Goal: Information Seeking & Learning: Learn about a topic

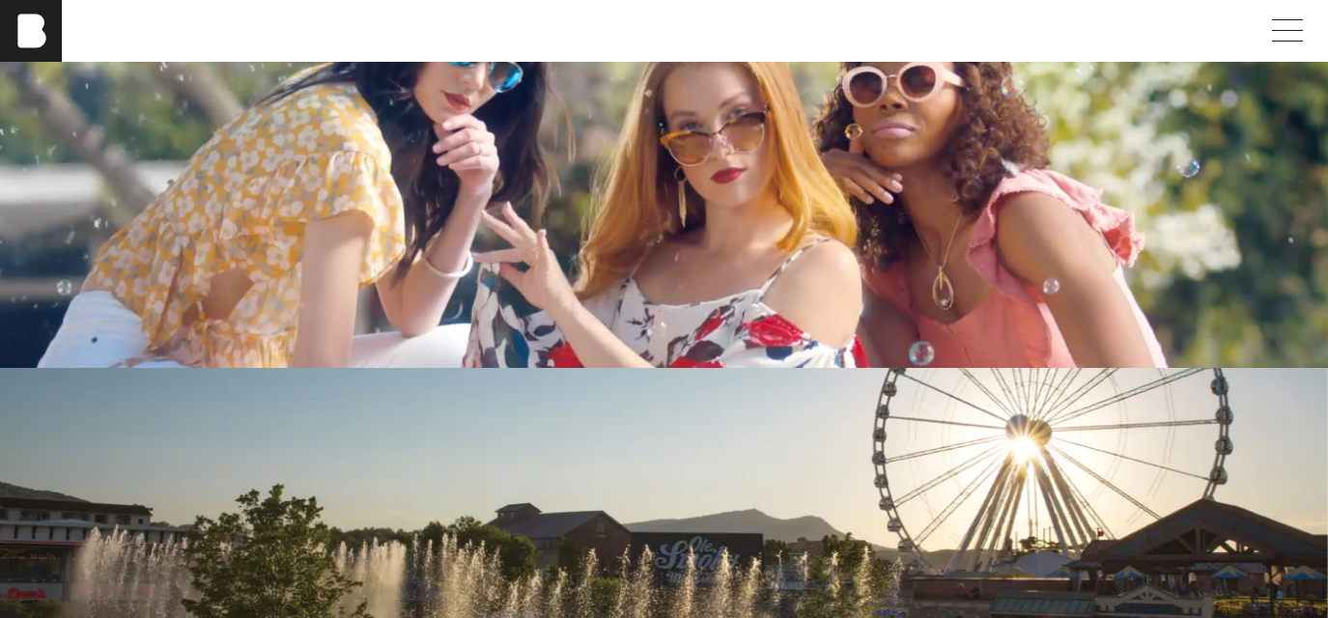
scroll to position [4093, 0]
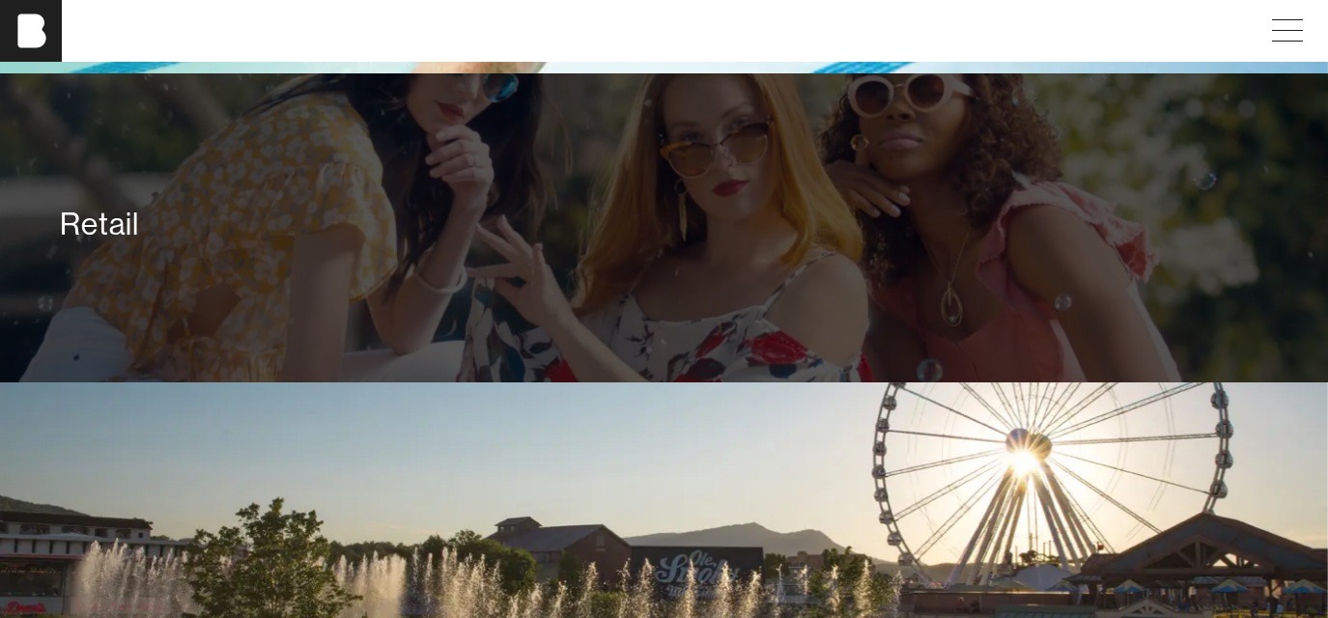
click at [704, 219] on div "Retail" at bounding box center [663, 224] width 1207 height 39
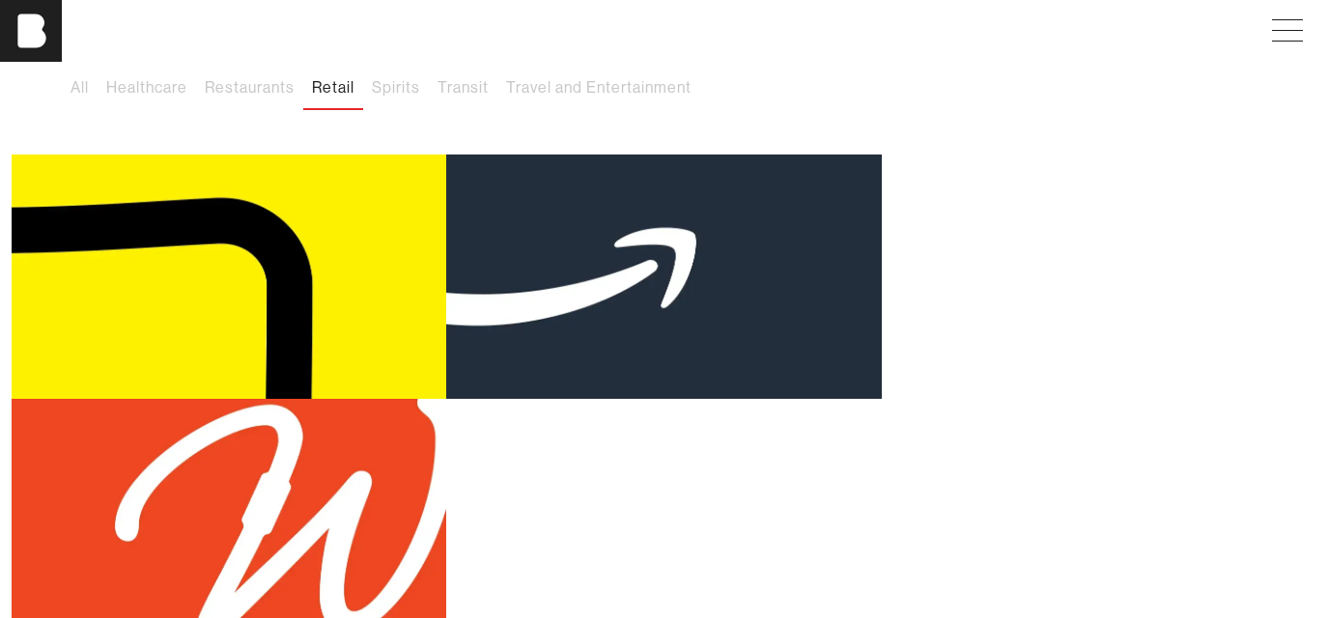
scroll to position [158, 0]
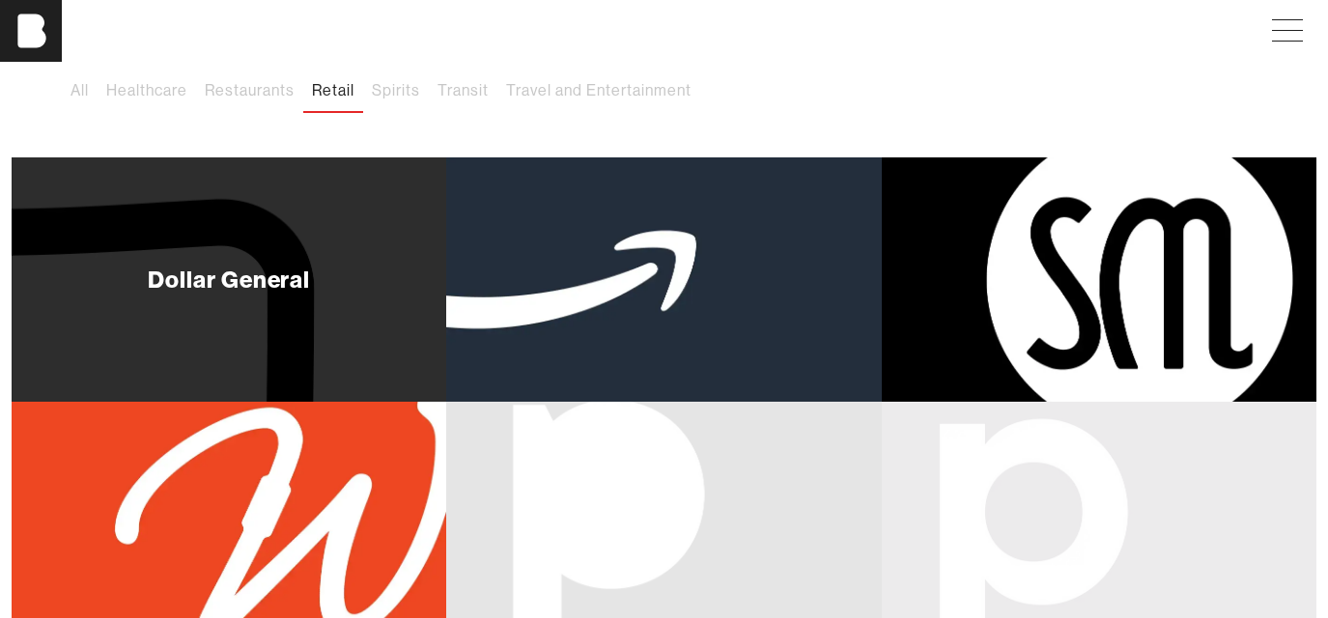
click at [293, 268] on div "Dollar General" at bounding box center [229, 279] width 162 height 23
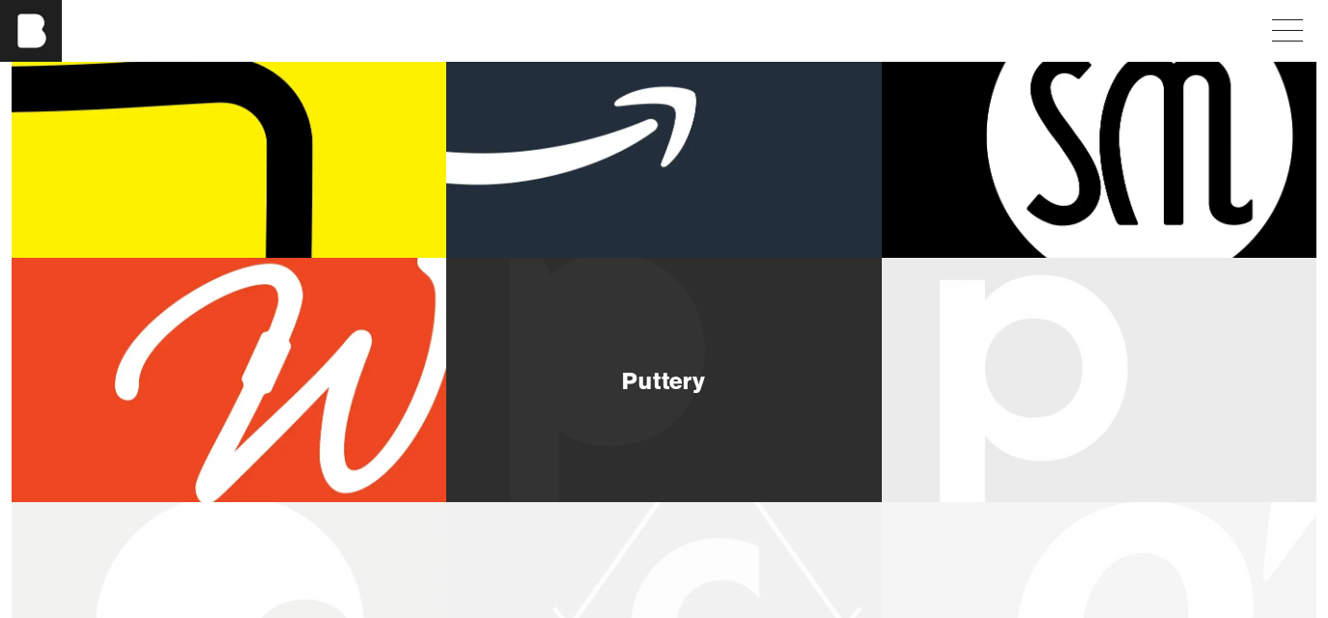
scroll to position [149, 0]
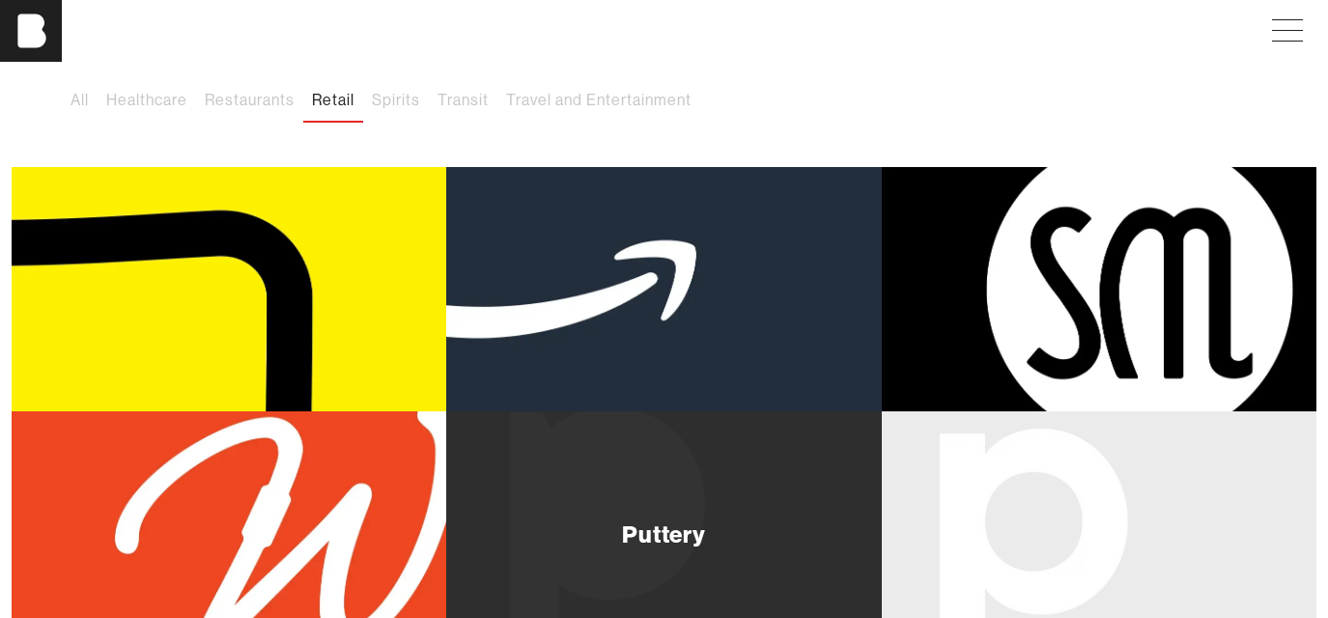
click at [692, 297] on div "Amazon" at bounding box center [664, 288] width 94 height 23
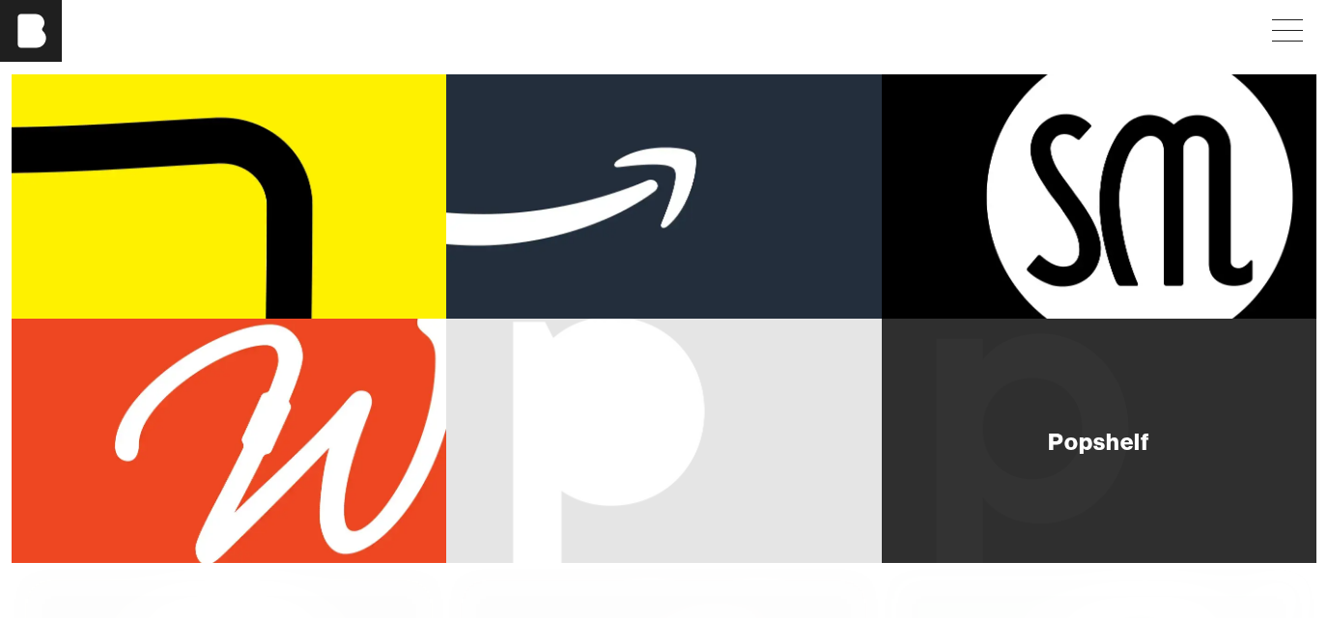
scroll to position [201, 0]
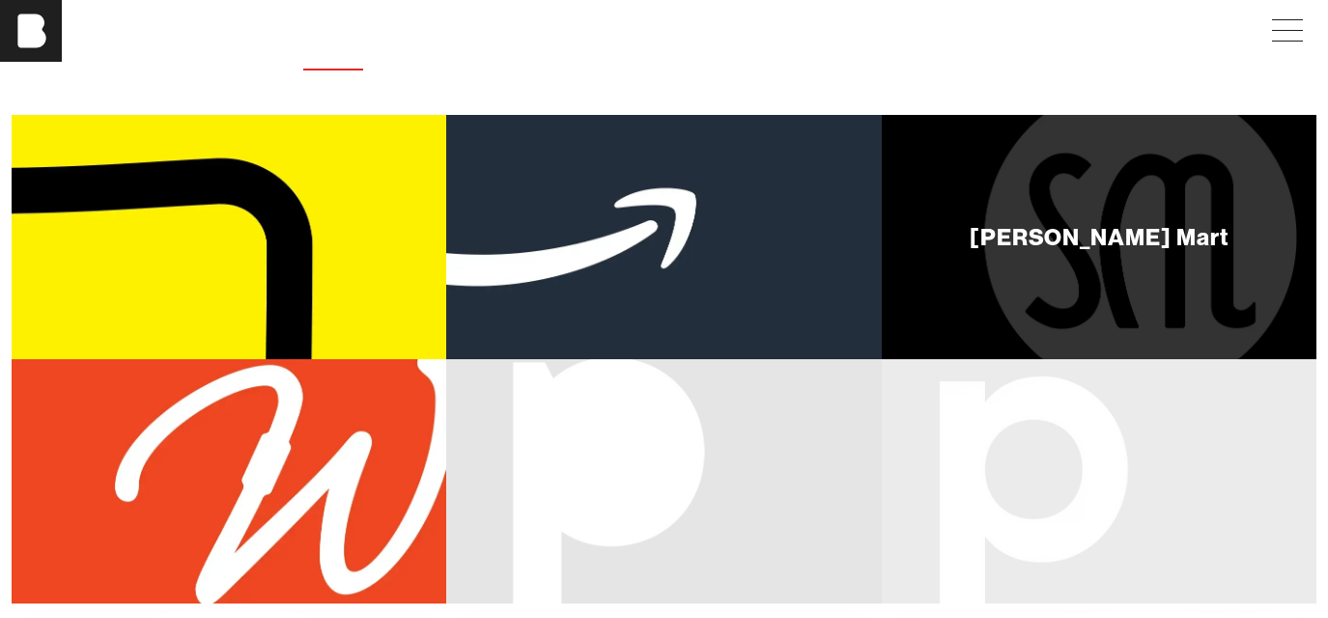
click at [1136, 243] on div "[PERSON_NAME] Mart" at bounding box center [1099, 236] width 259 height 23
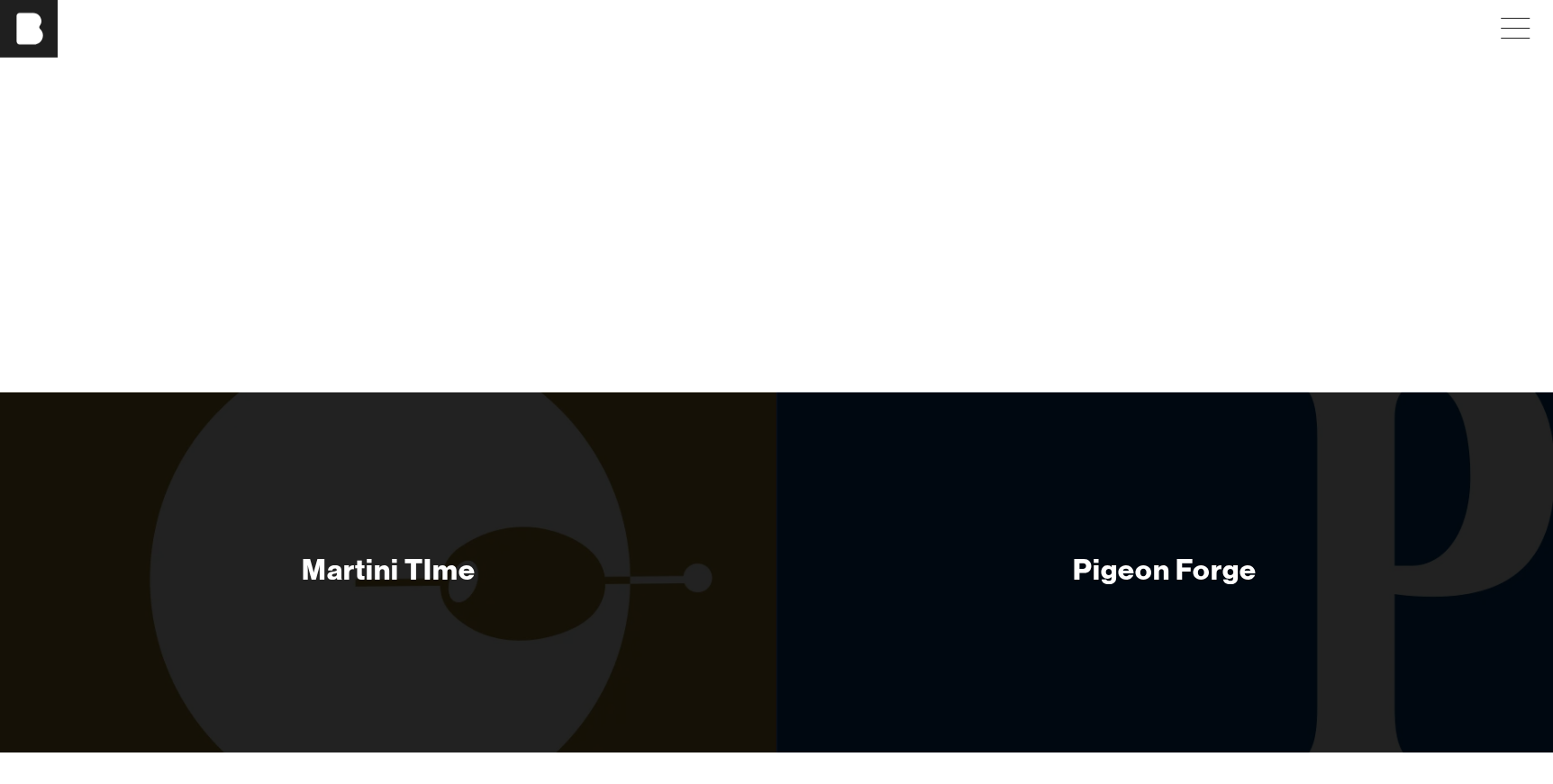
scroll to position [11607, 0]
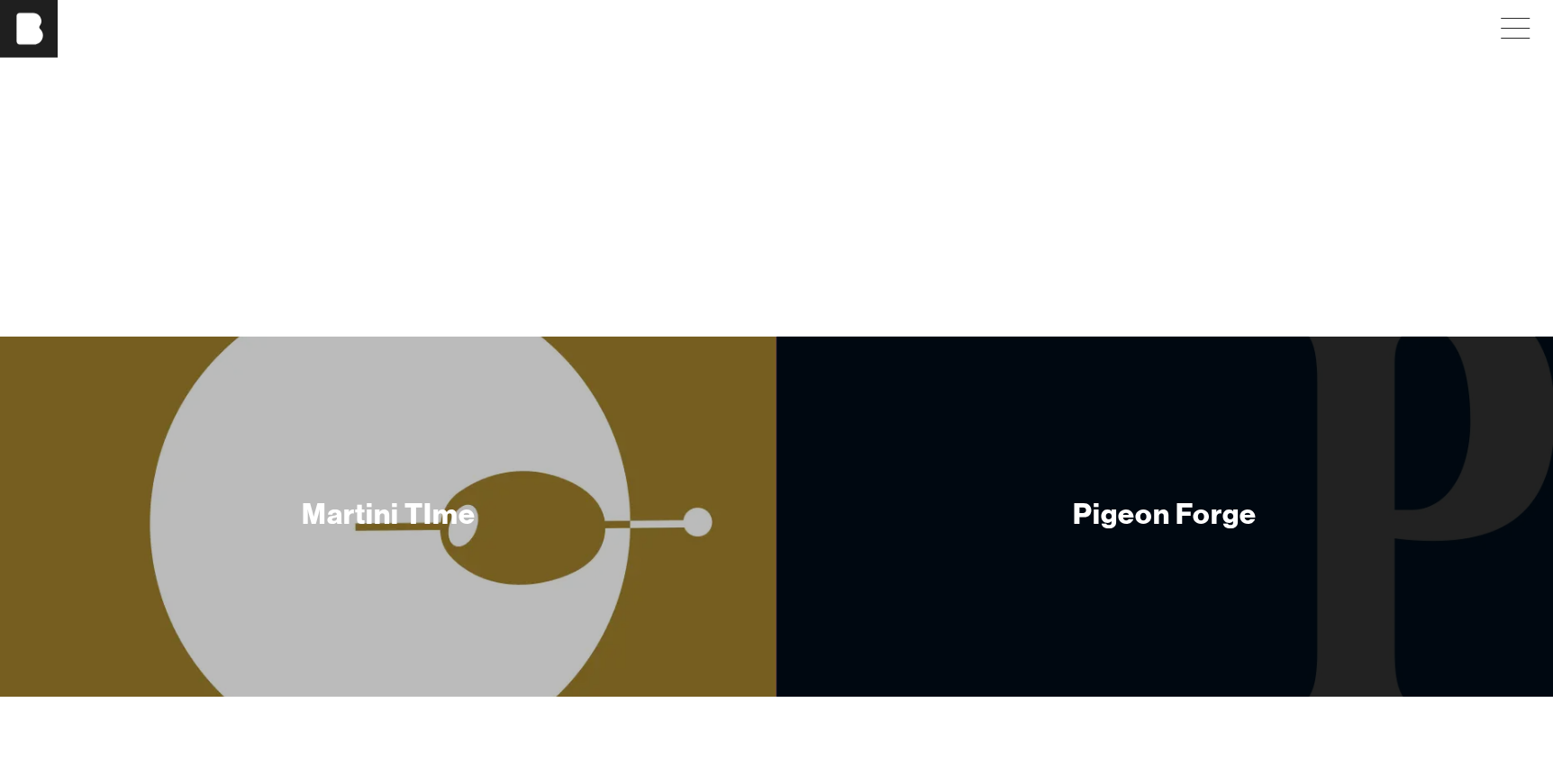
click at [384, 337] on div "Martini TIme" at bounding box center [388, 516] width 777 height 360
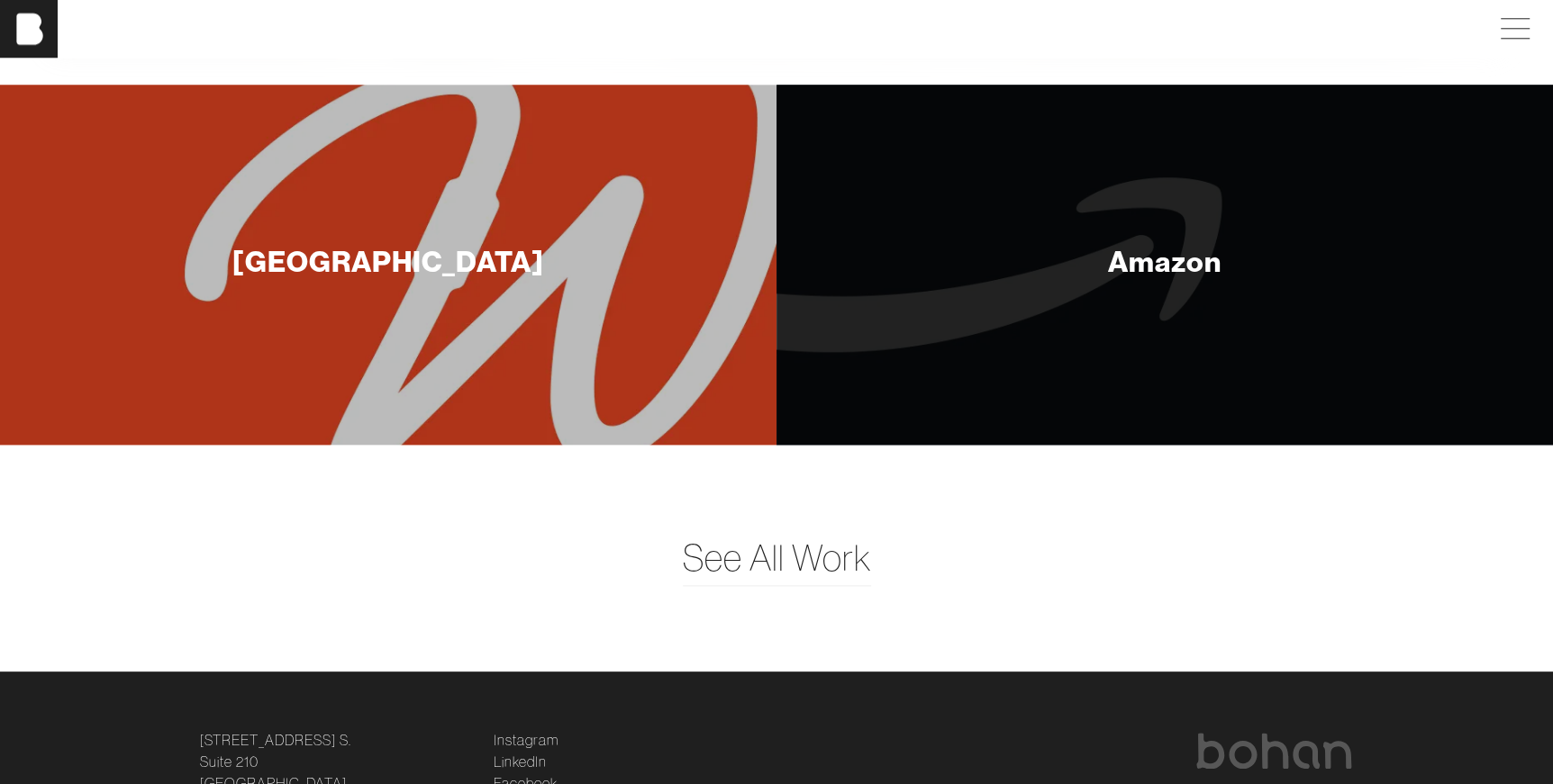
scroll to position [8042, 0]
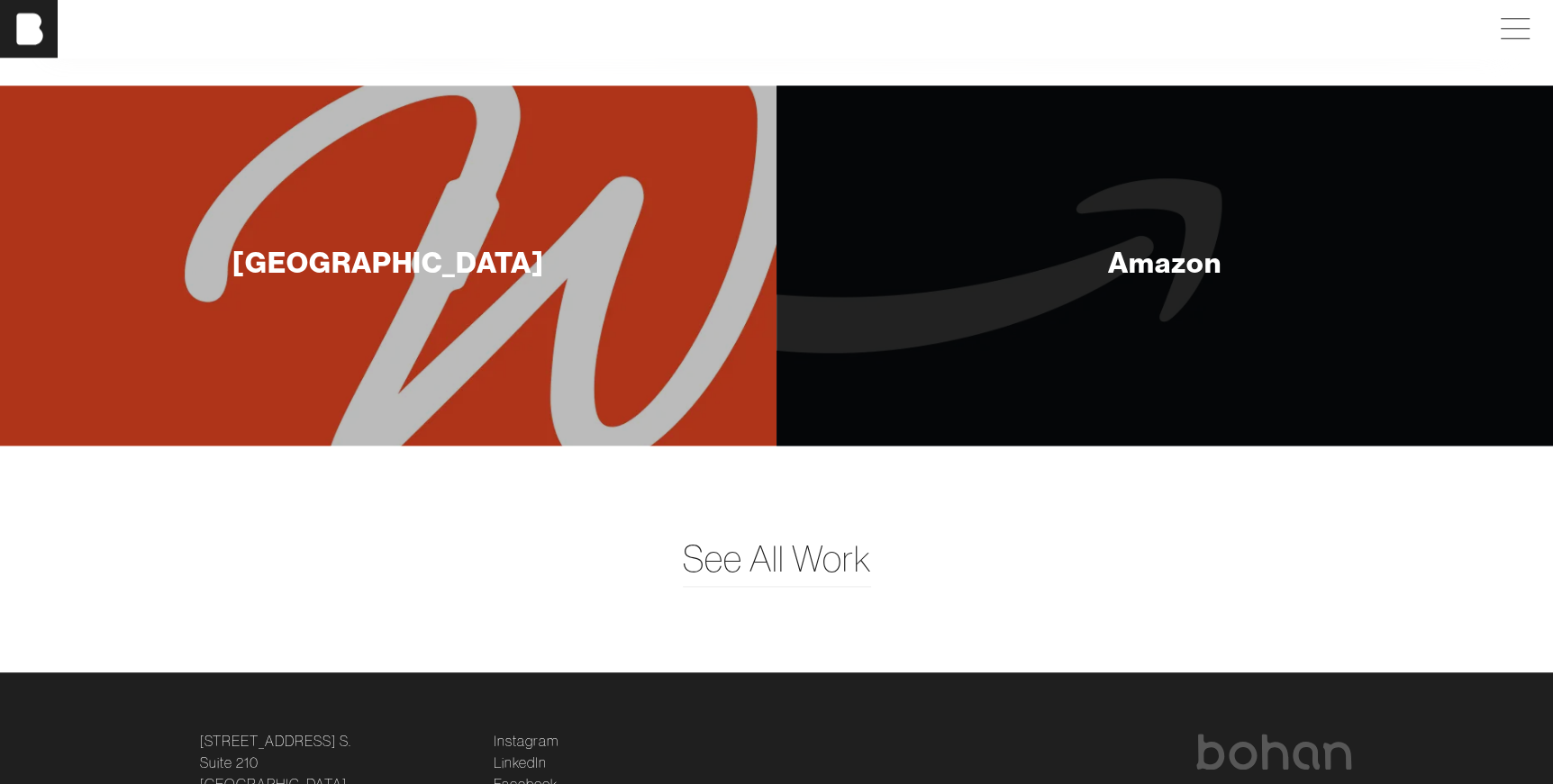
click at [414, 262] on div "[GEOGRAPHIC_DATA]" at bounding box center [388, 262] width 312 height 36
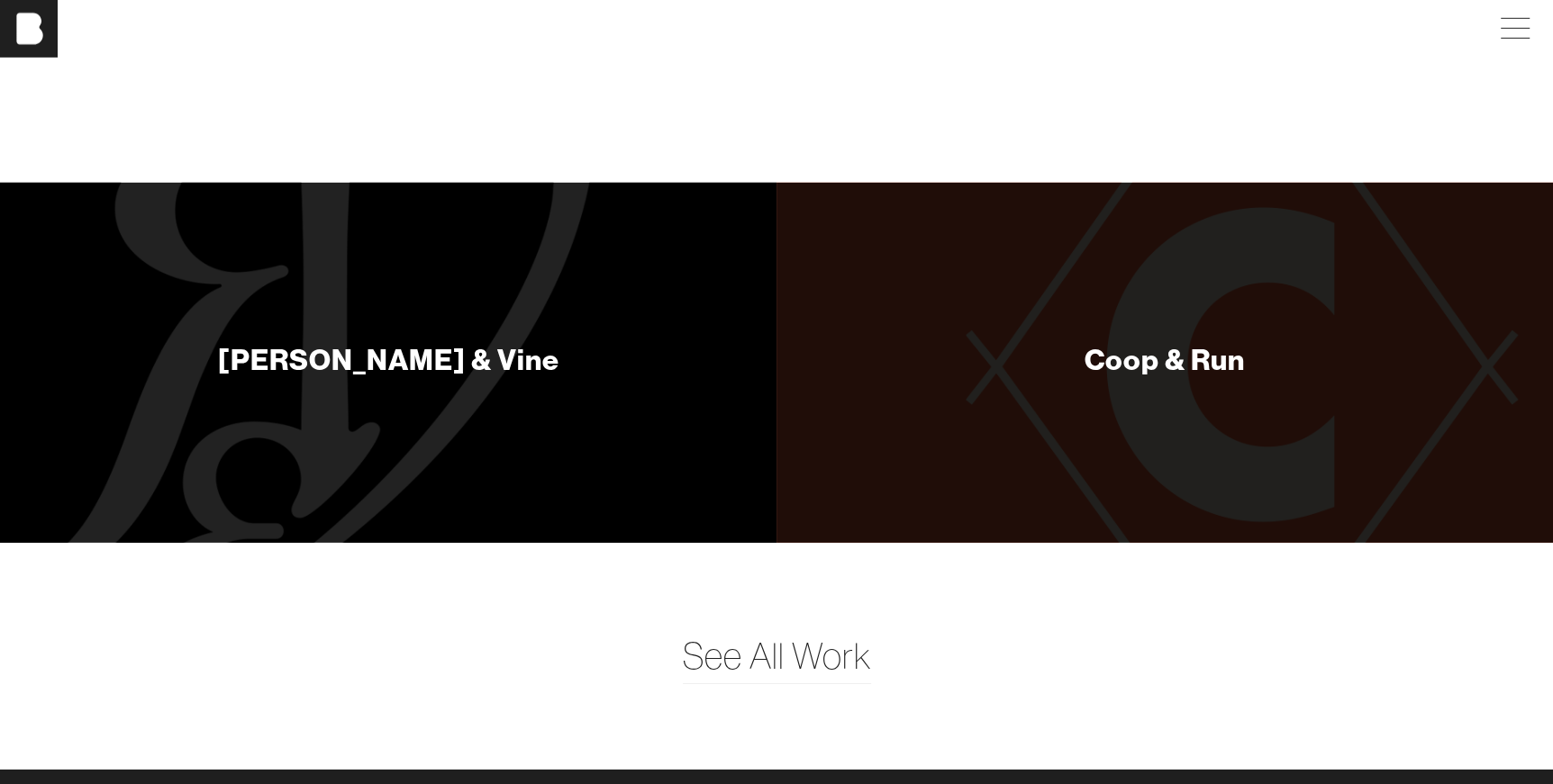
scroll to position [5000, 0]
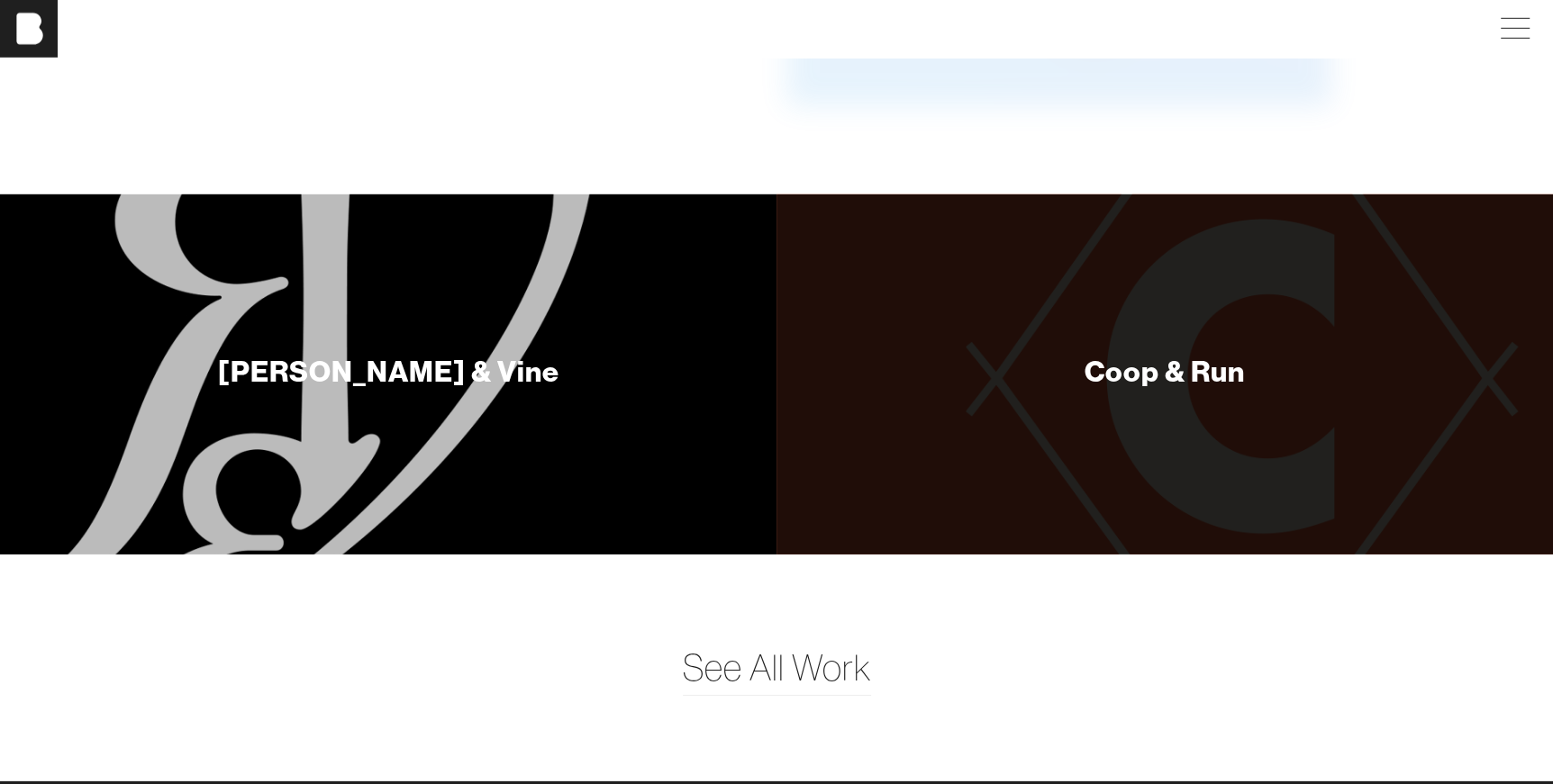
click at [437, 353] on div "[PERSON_NAME] & Vine" at bounding box center [389, 371] width 341 height 36
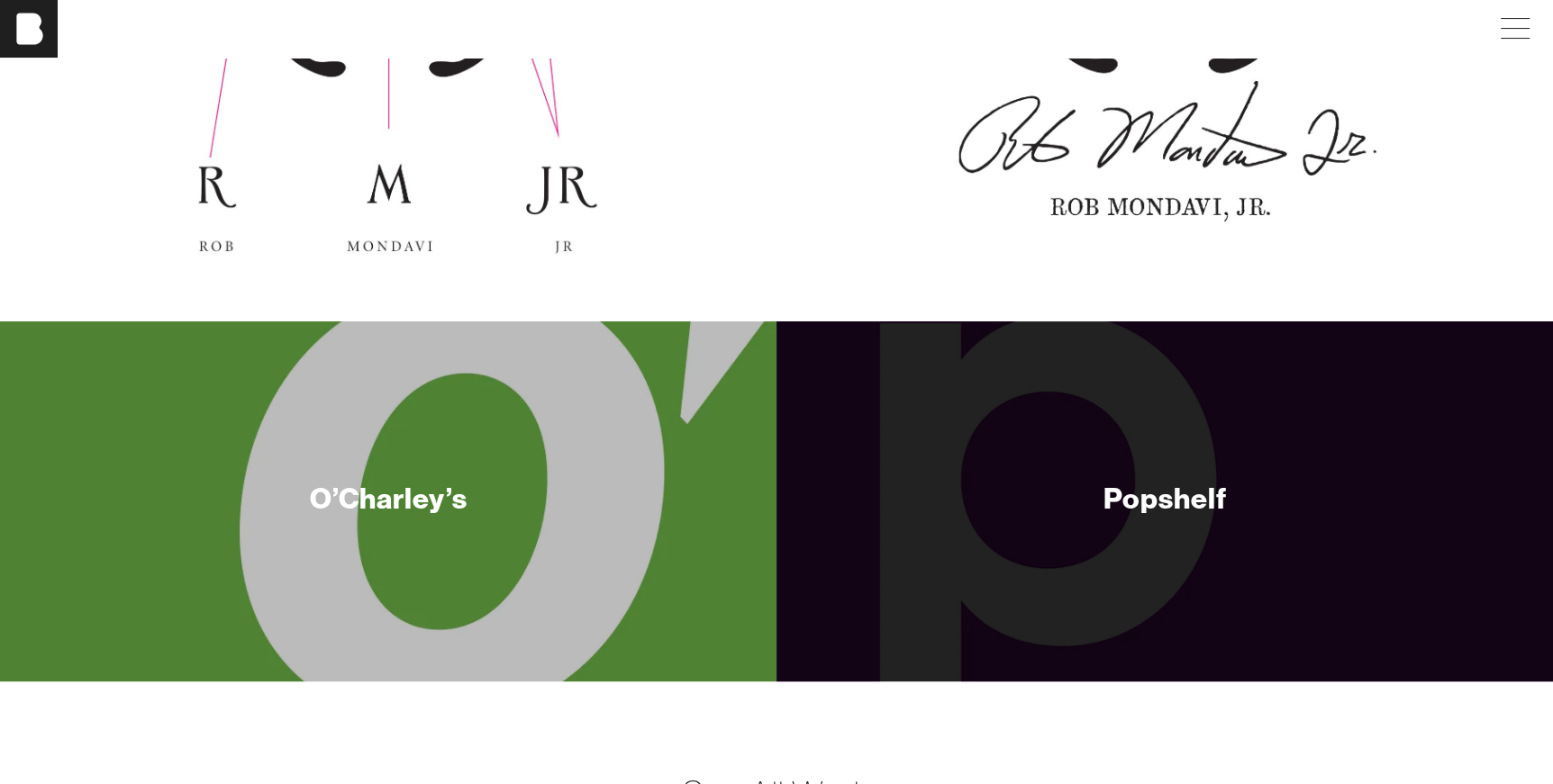
scroll to position [6552, 0]
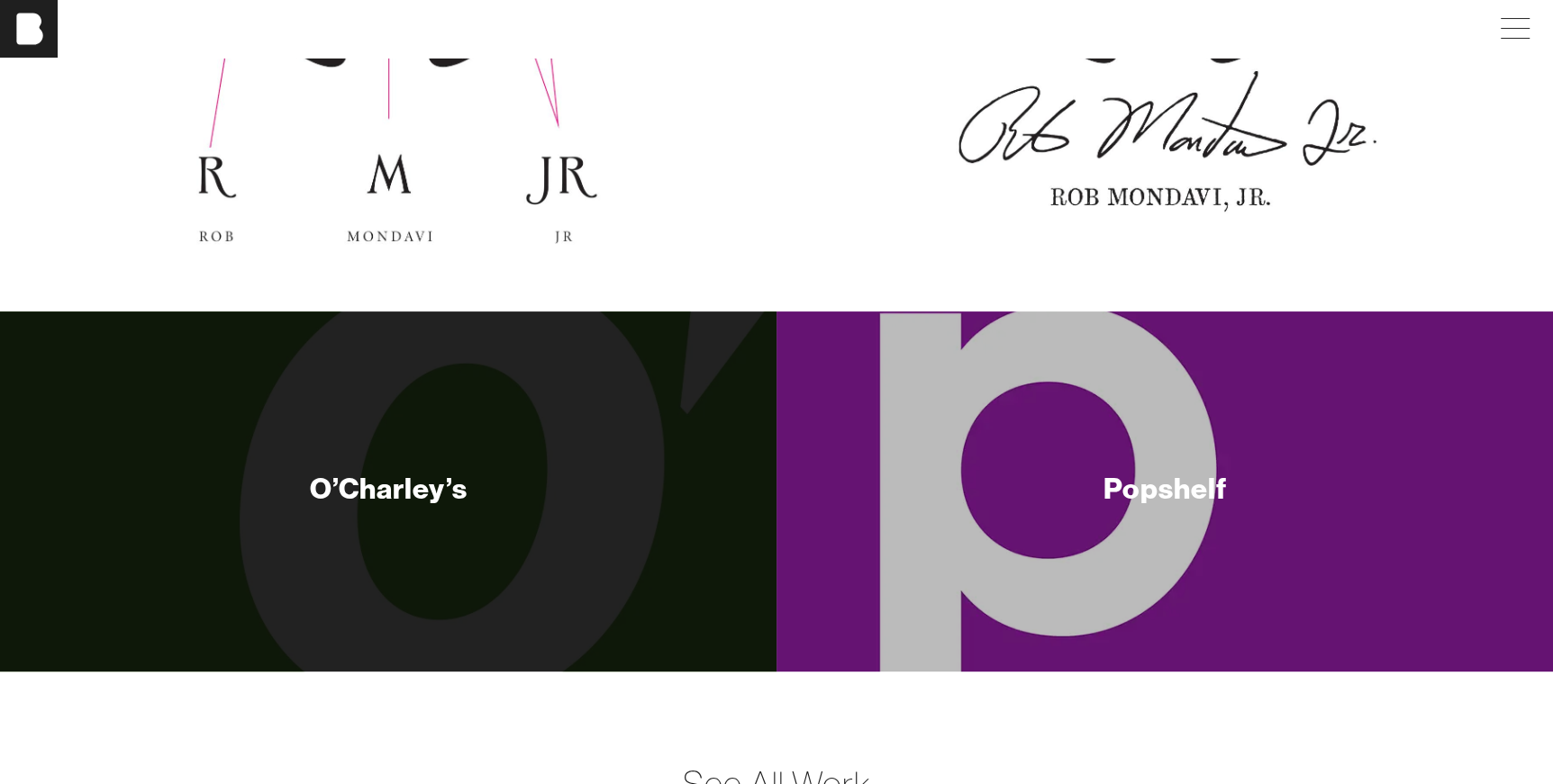
click at [1208, 476] on div "Popshelf" at bounding box center [1165, 488] width 123 height 36
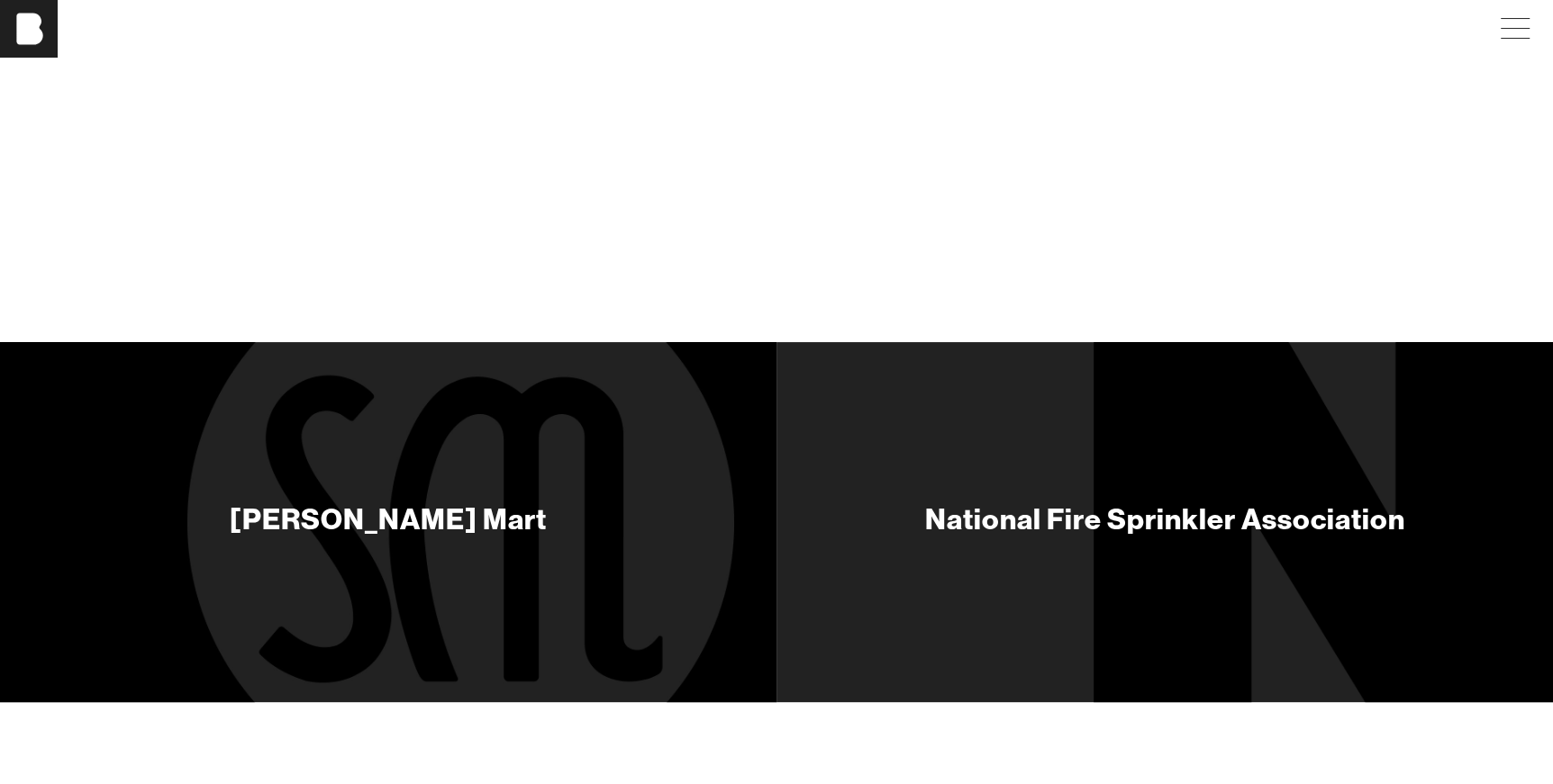
scroll to position [6992, 0]
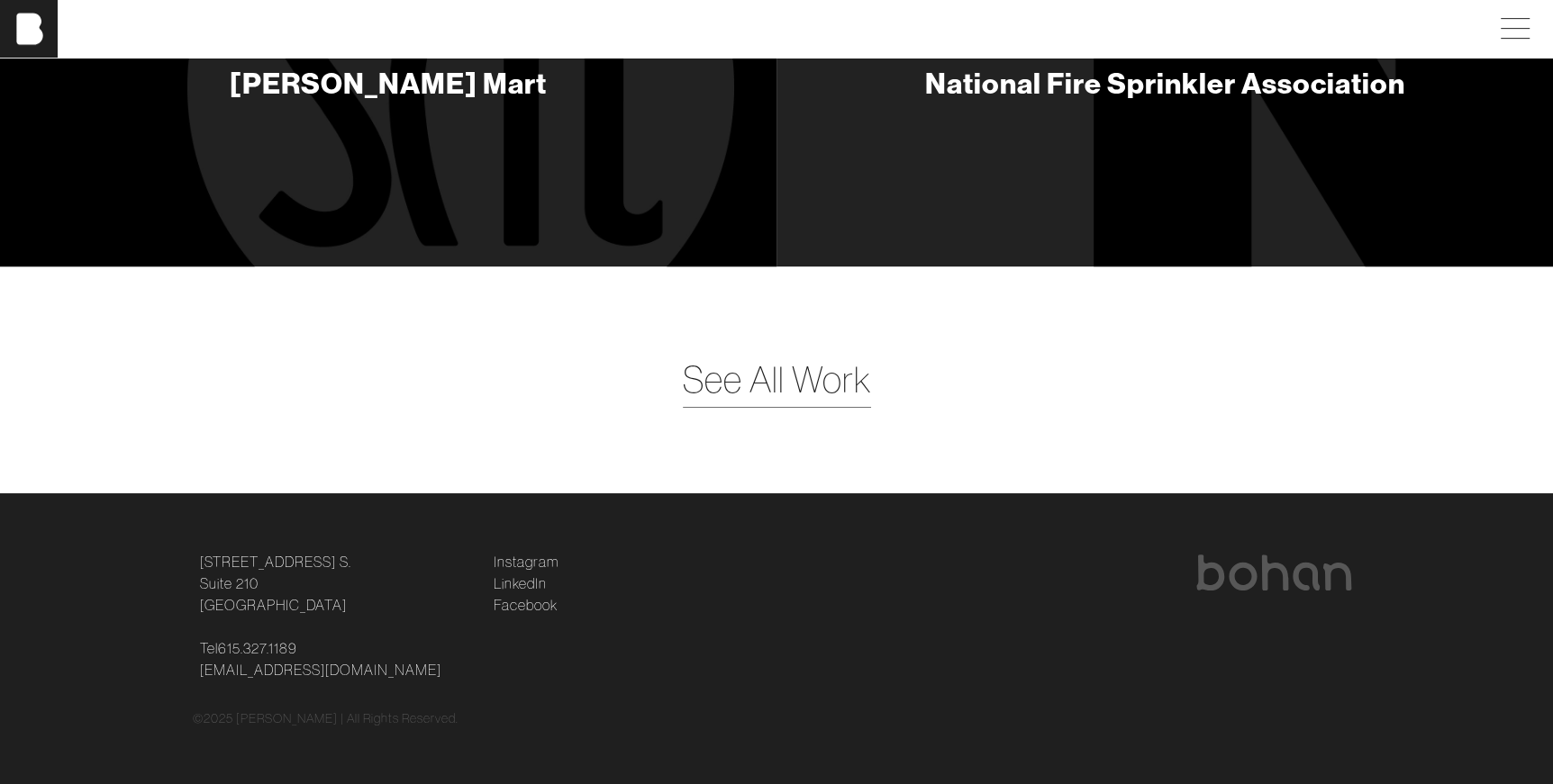
click at [823, 392] on span "See All Work" at bounding box center [777, 380] width 188 height 54
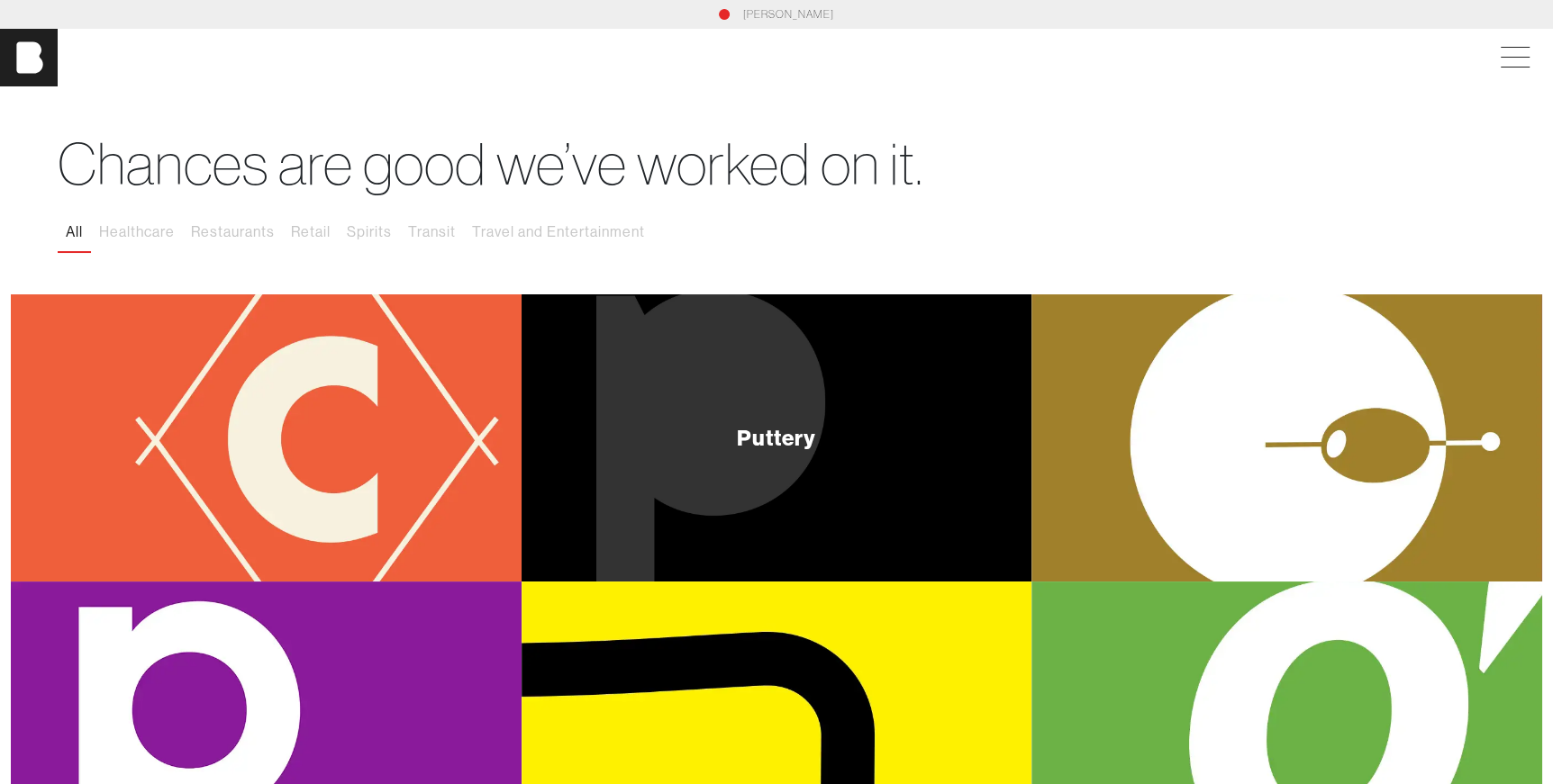
click at [823, 439] on div "Puttery" at bounding box center [777, 438] width 511 height 287
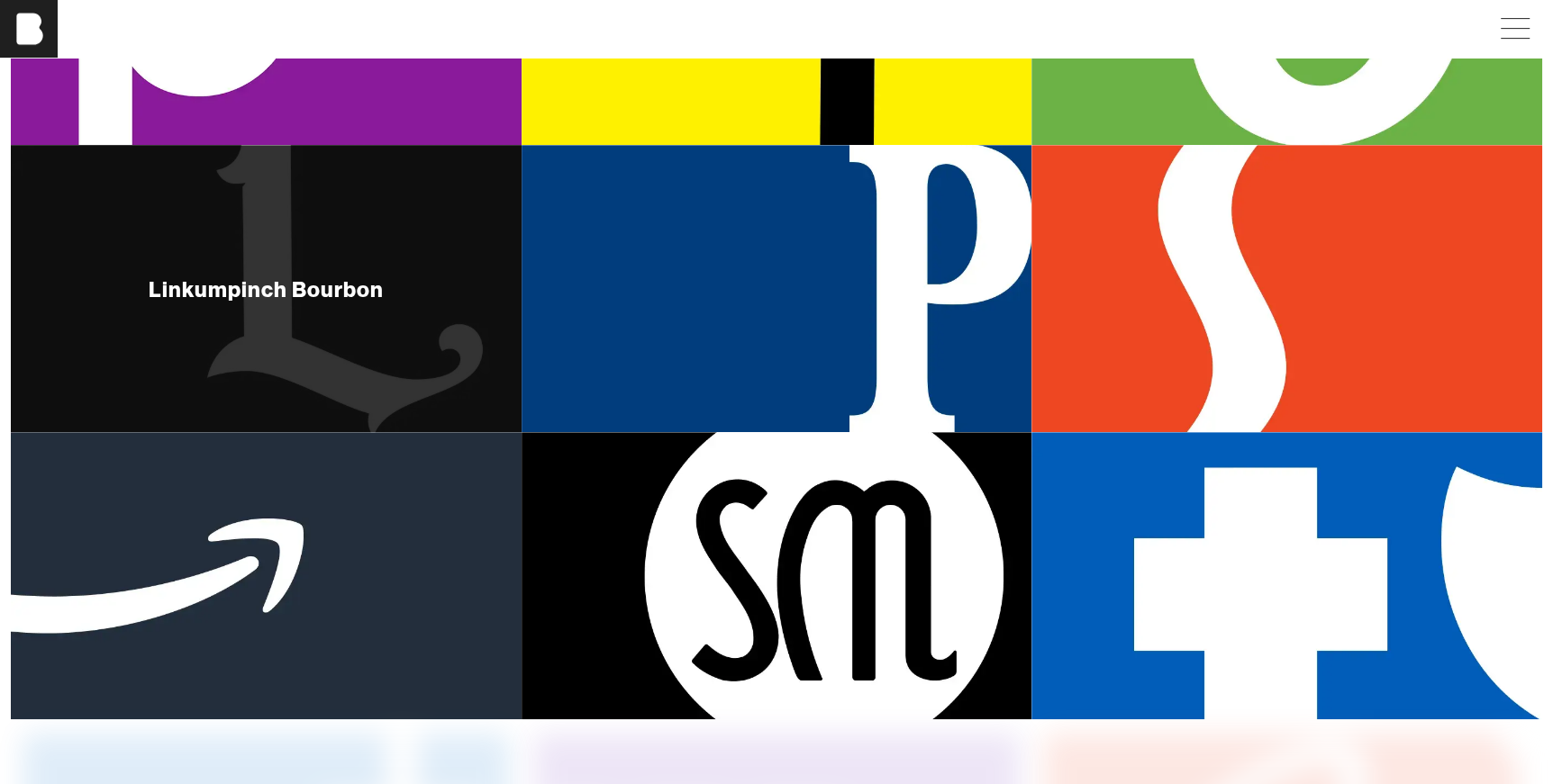
scroll to position [730, 0]
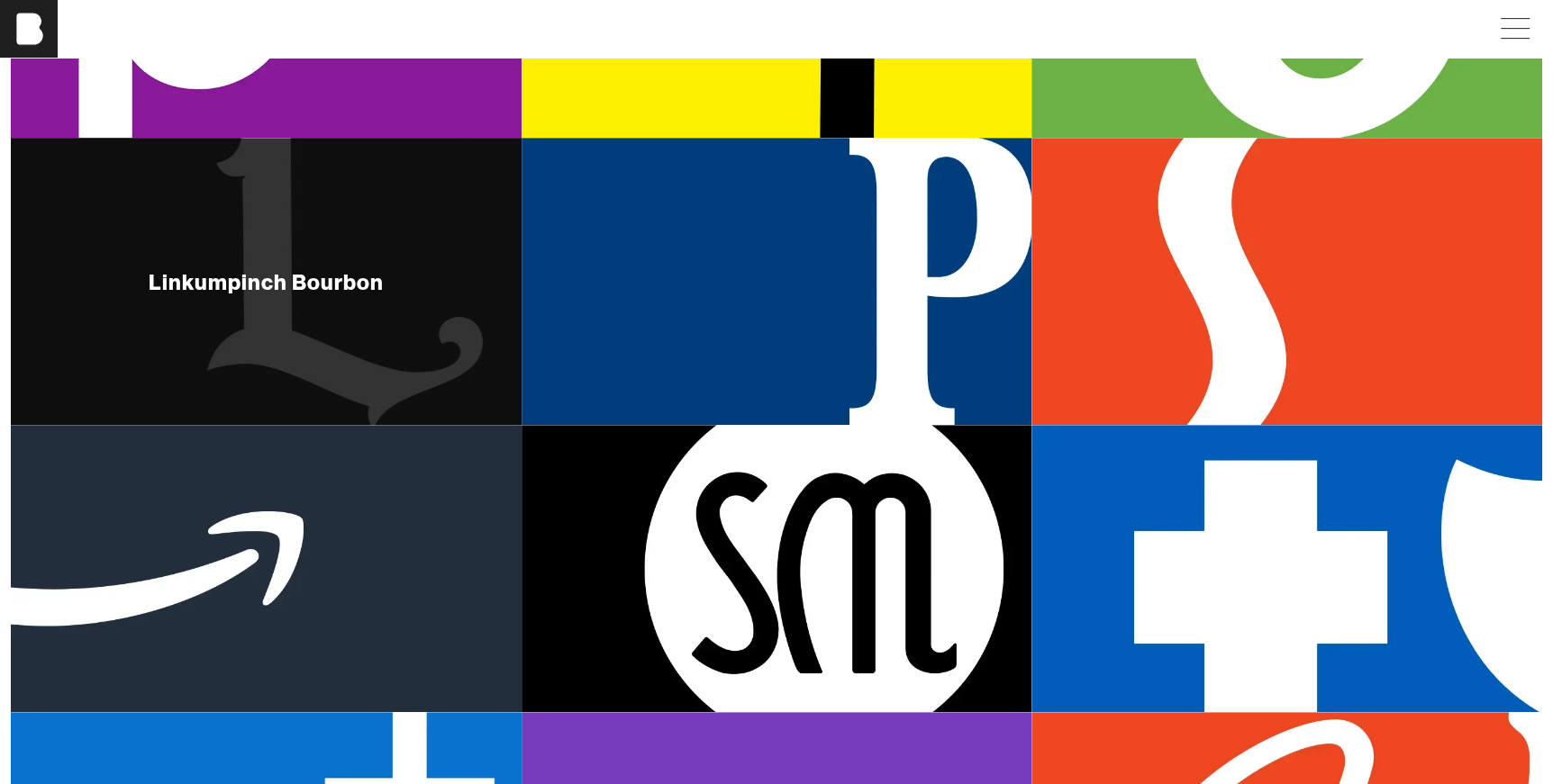
click at [330, 340] on div "Linkumpinch Bourbon" at bounding box center [267, 282] width 511 height 287
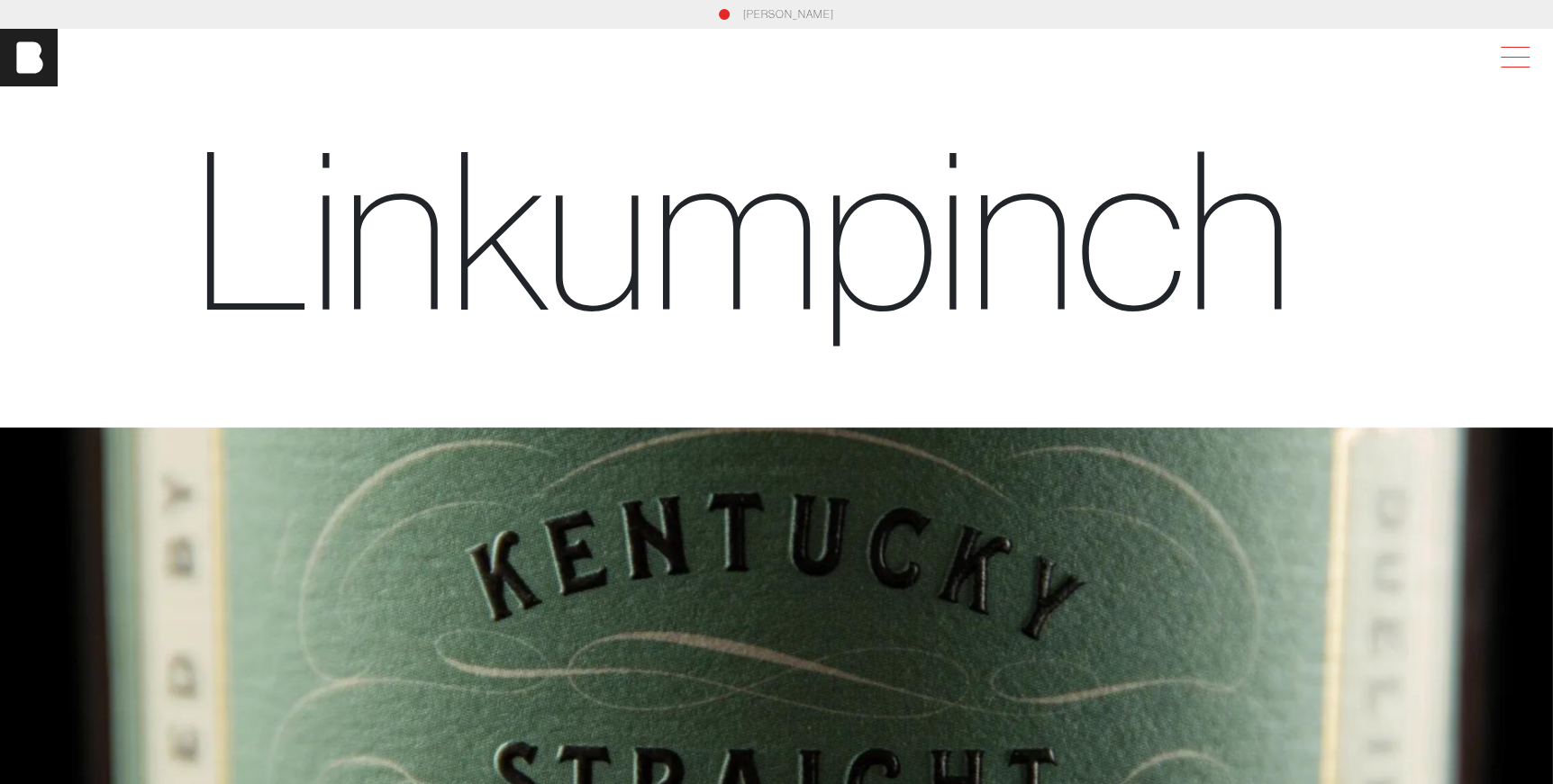
click at [1238, 48] on span at bounding box center [1511, 57] width 41 height 33
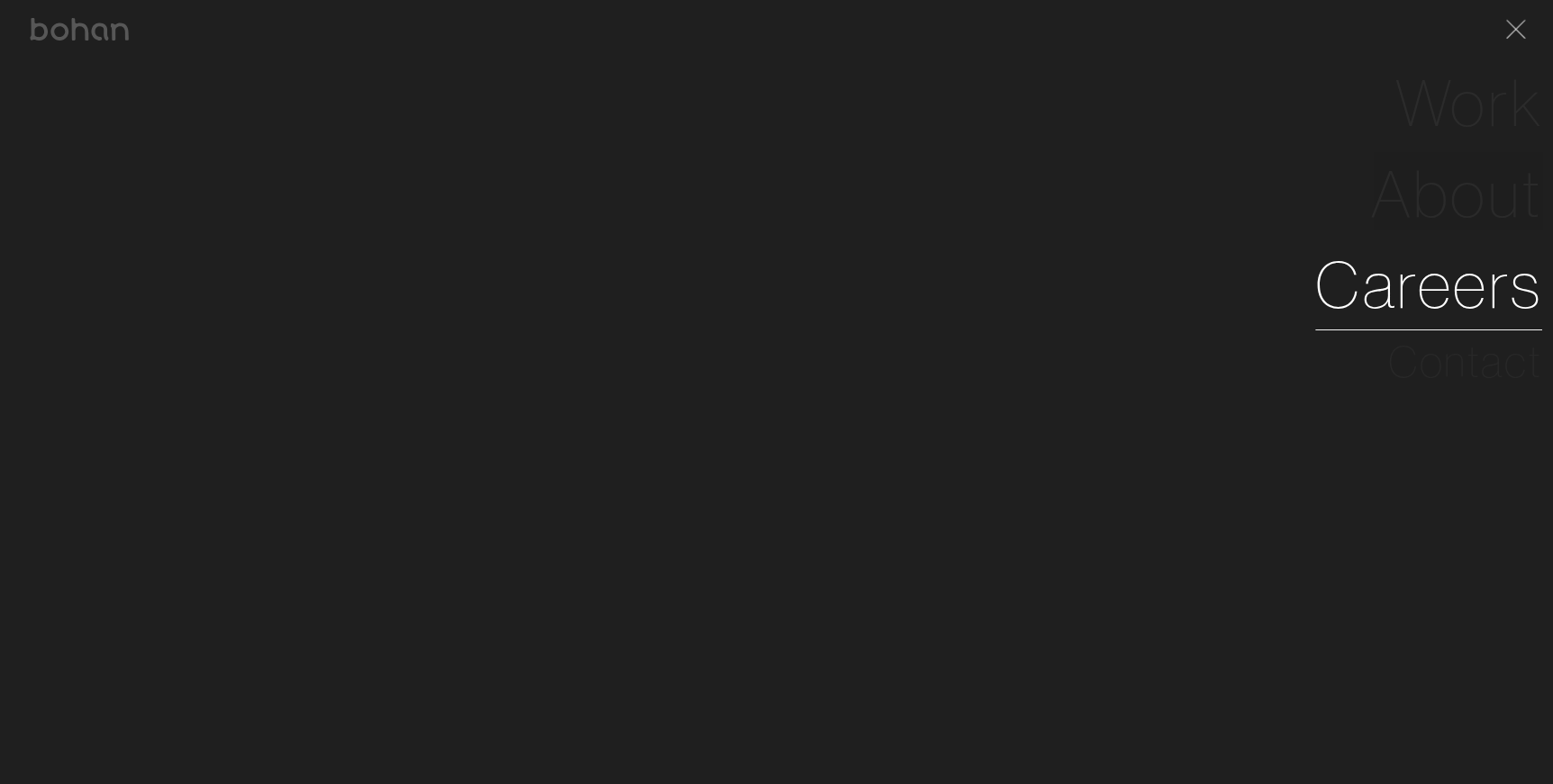
click at [1238, 299] on link "Careers" at bounding box center [1428, 285] width 227 height 91
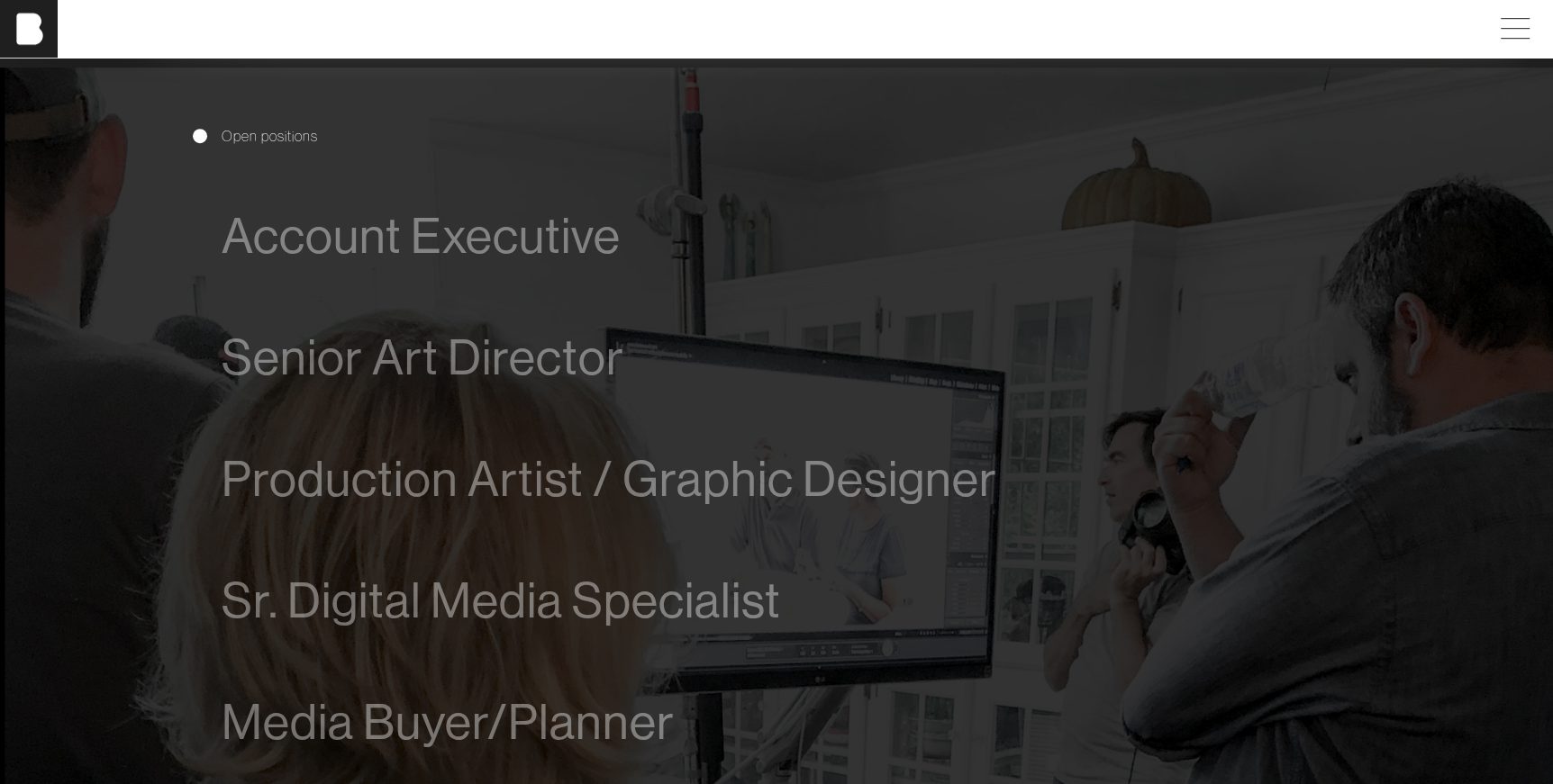
scroll to position [1036, 0]
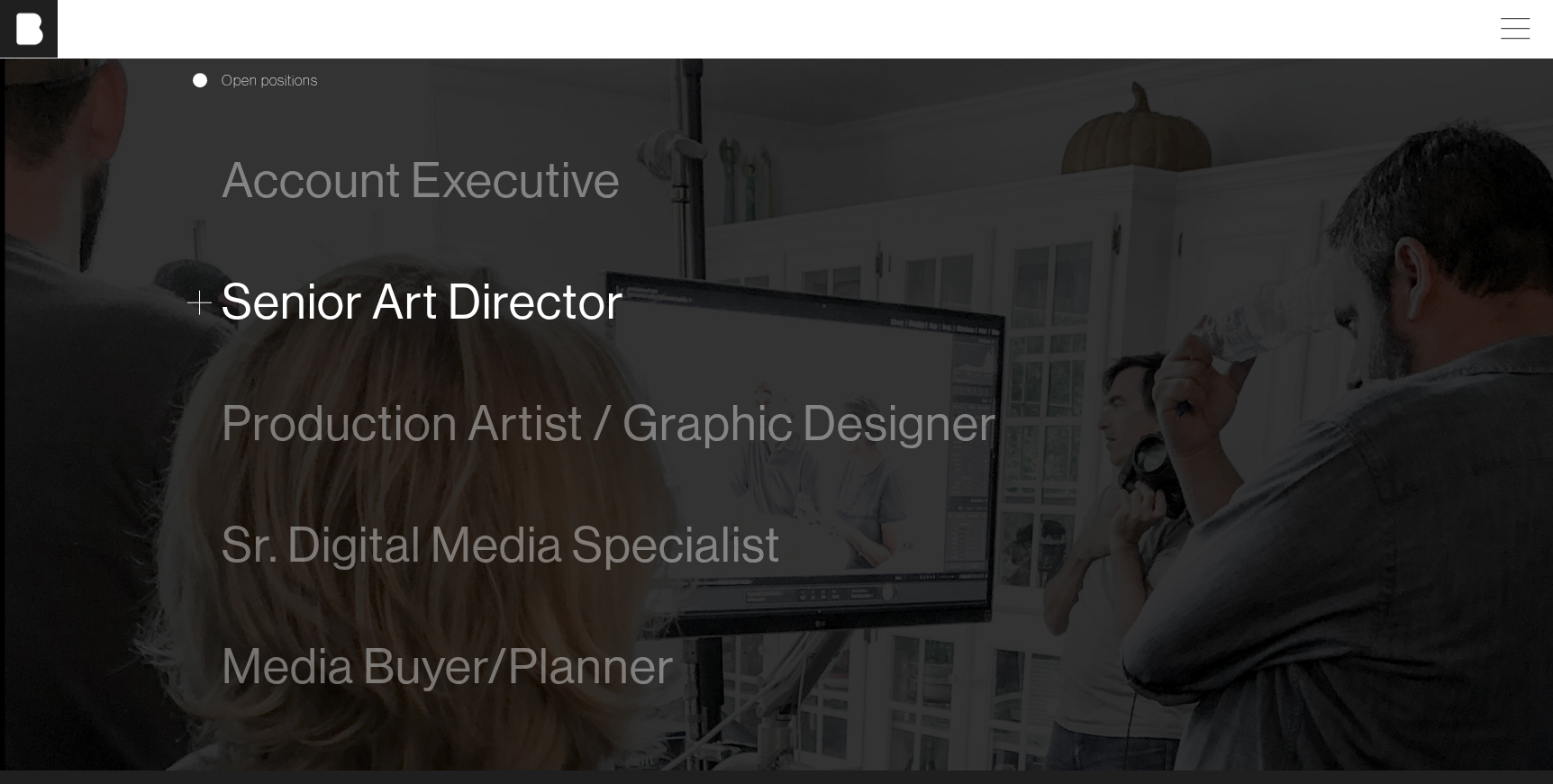
click at [509, 322] on span "Senior Art Director" at bounding box center [423, 302] width 403 height 55
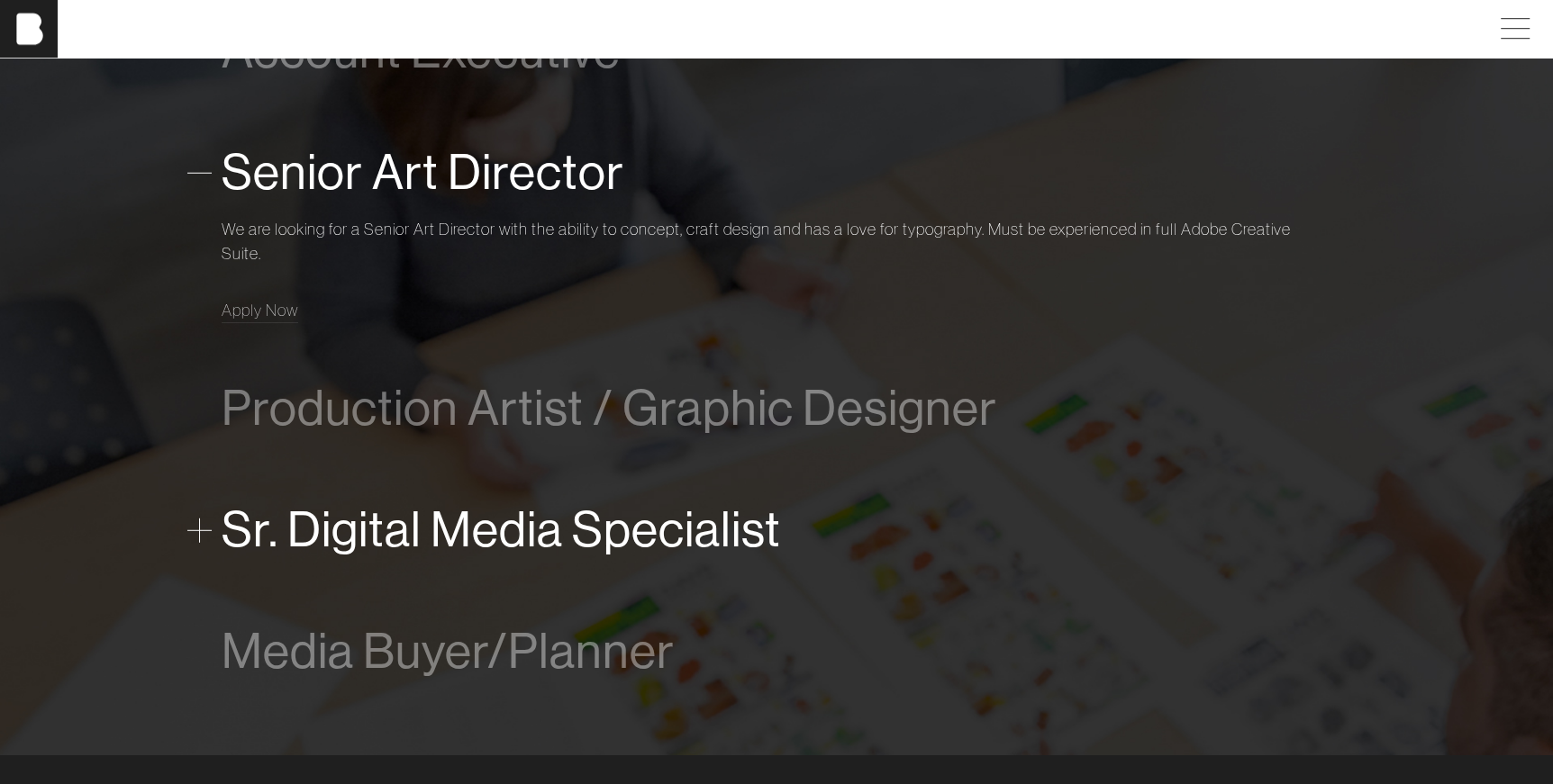
scroll to position [1220, 0]
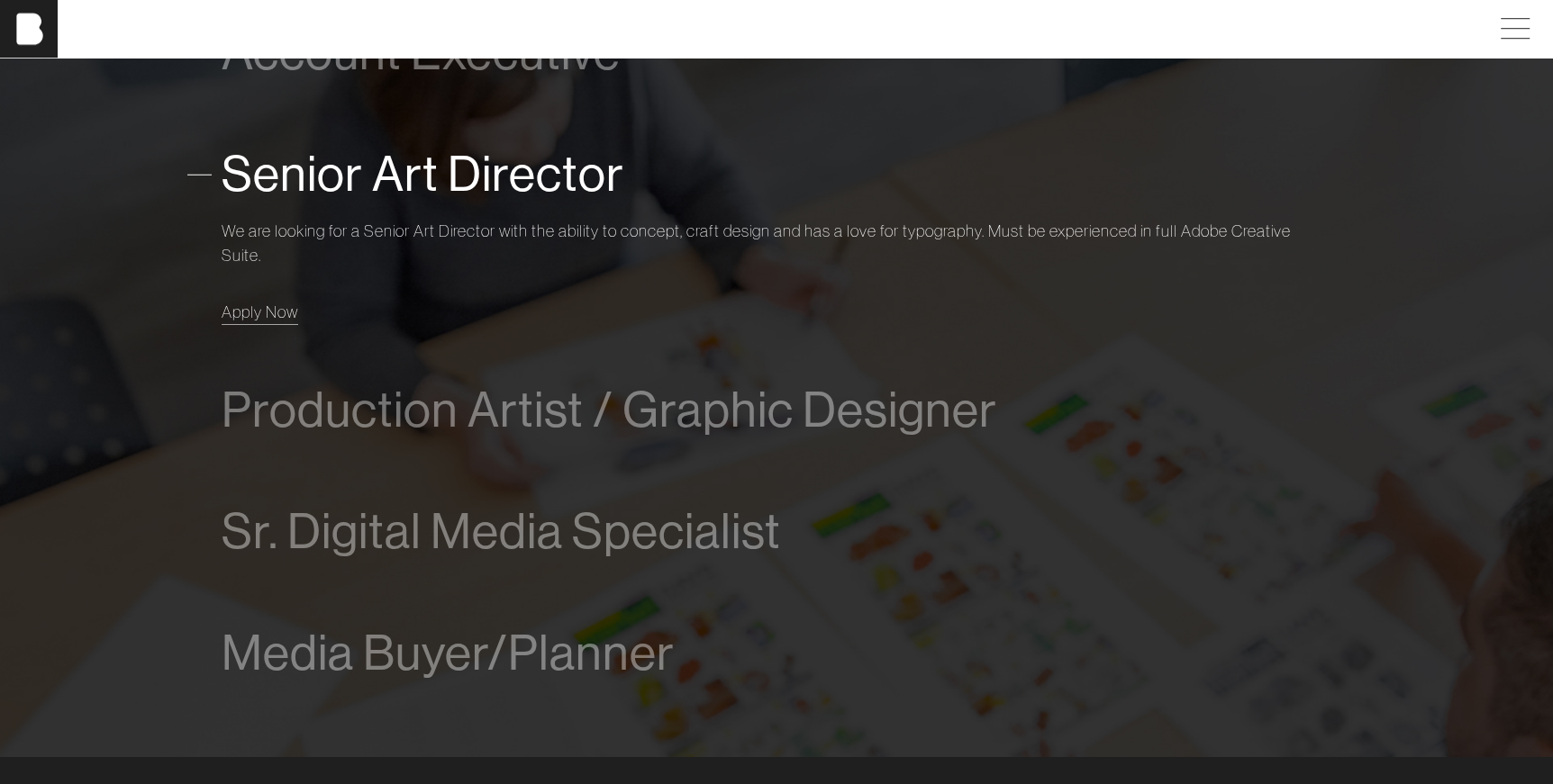
click at [276, 300] on link "Apply Now" at bounding box center [260, 312] width 76 height 24
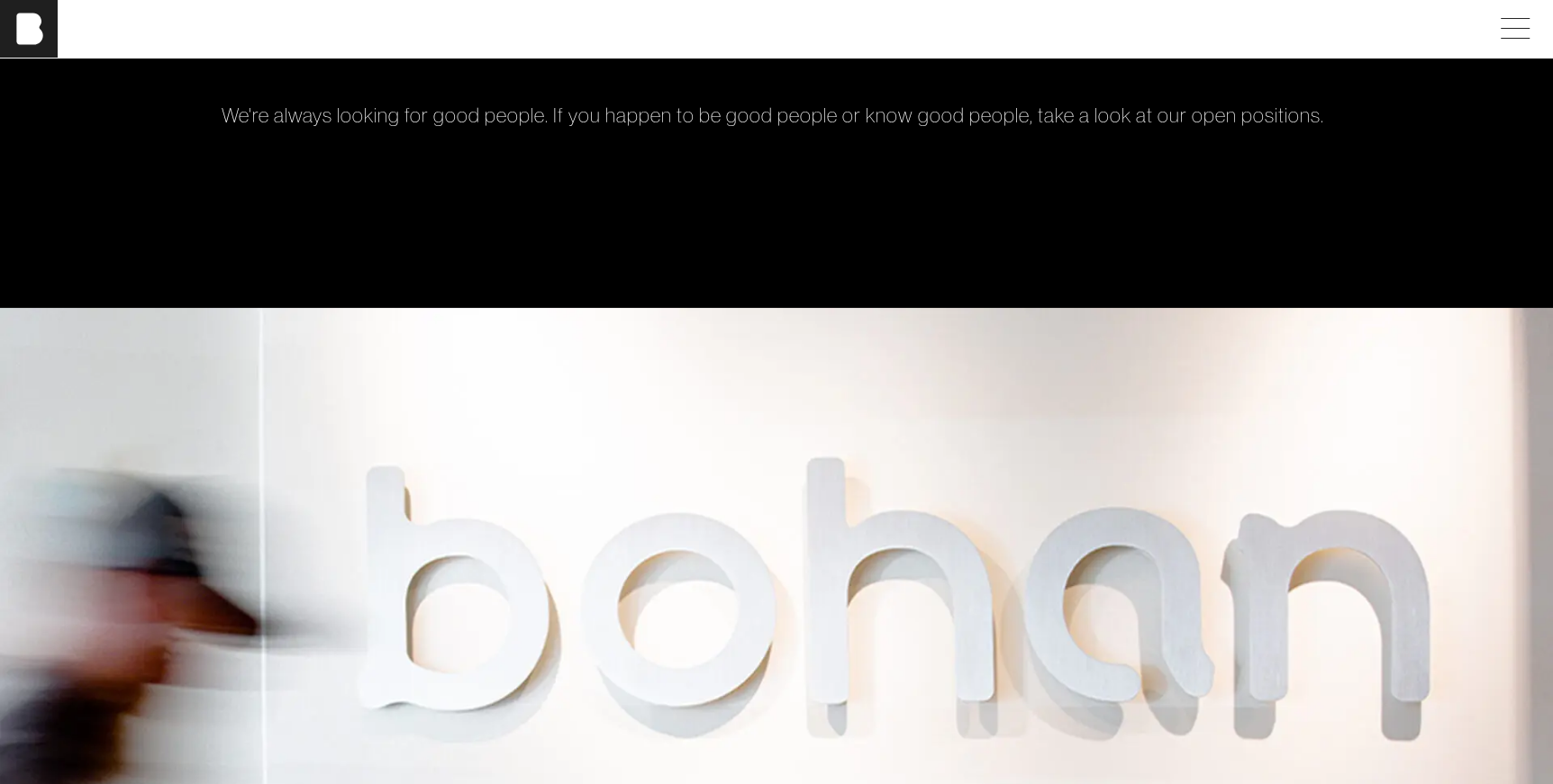
scroll to position [0, 0]
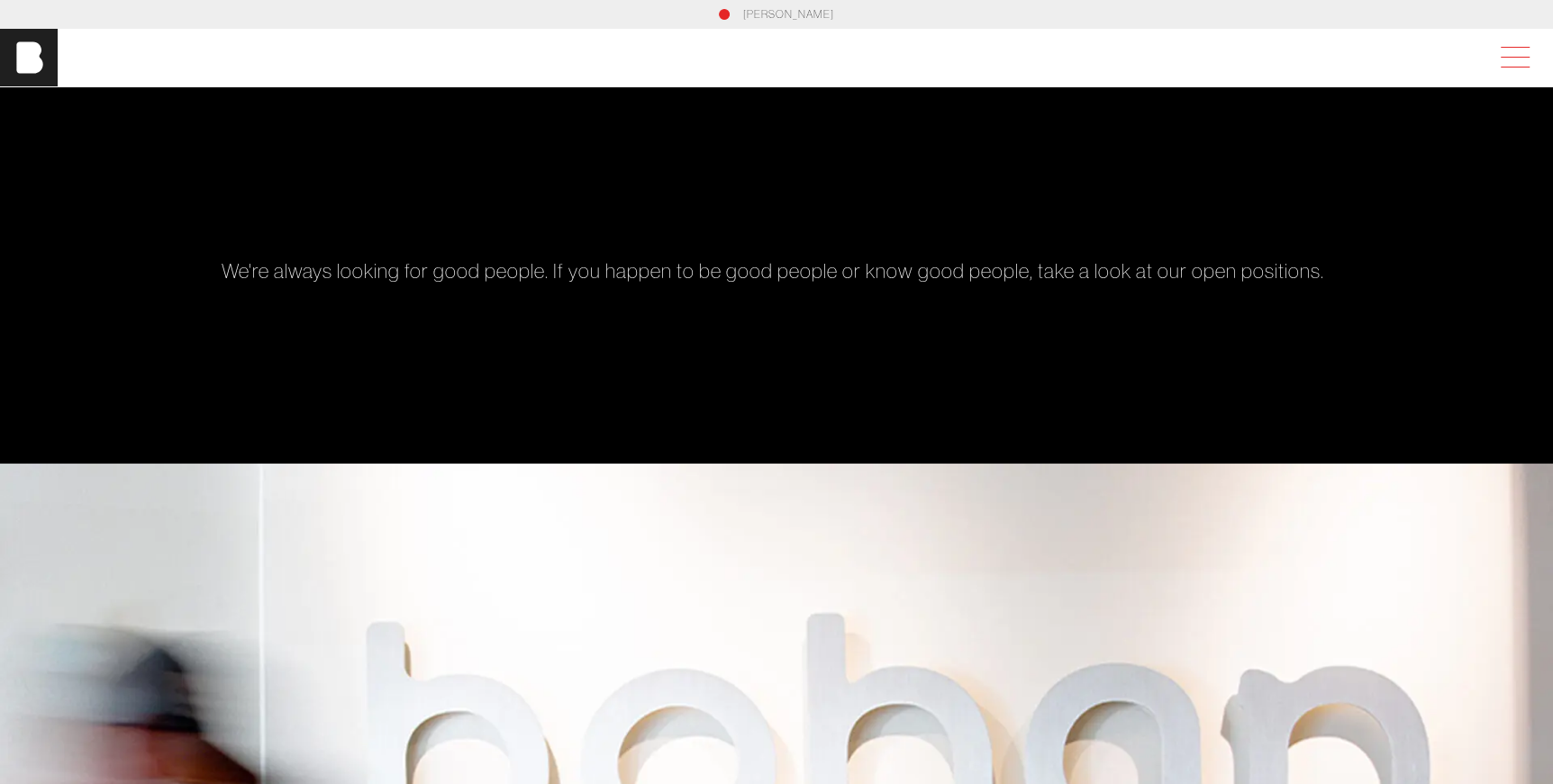
click at [1238, 60] on span at bounding box center [1511, 57] width 41 height 33
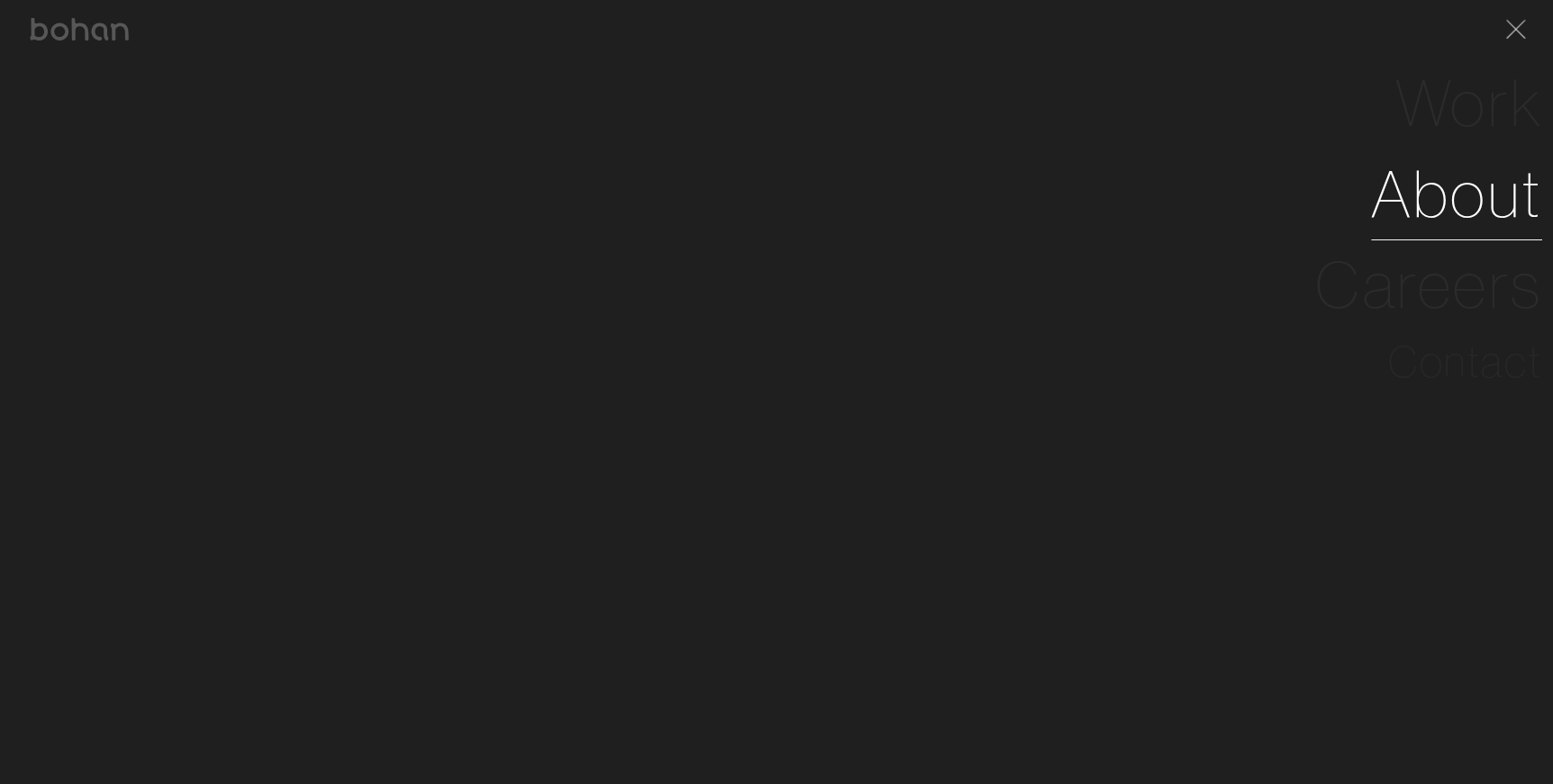
click at [1238, 203] on link "About" at bounding box center [1457, 194] width 172 height 91
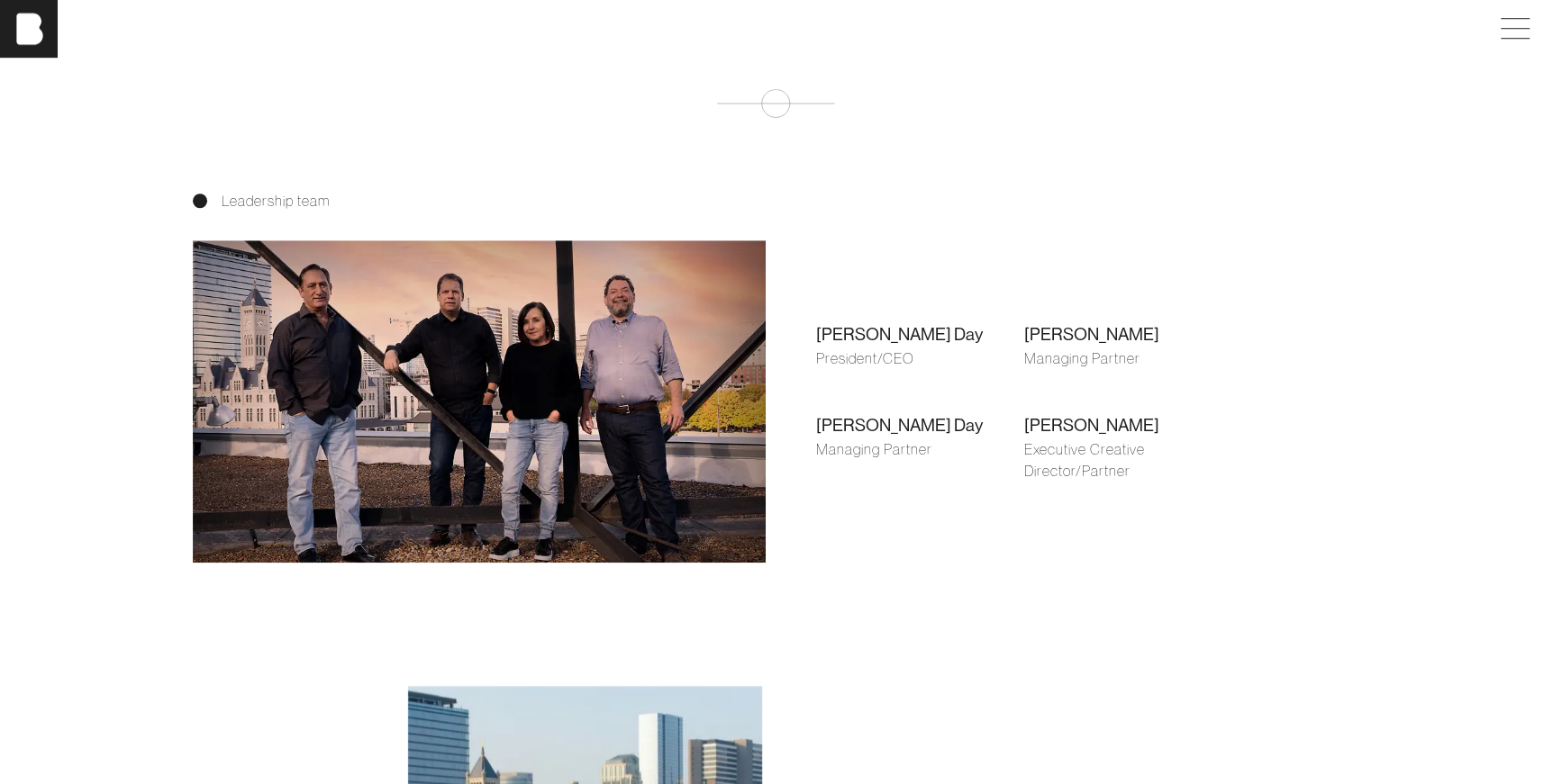
scroll to position [1349, 0]
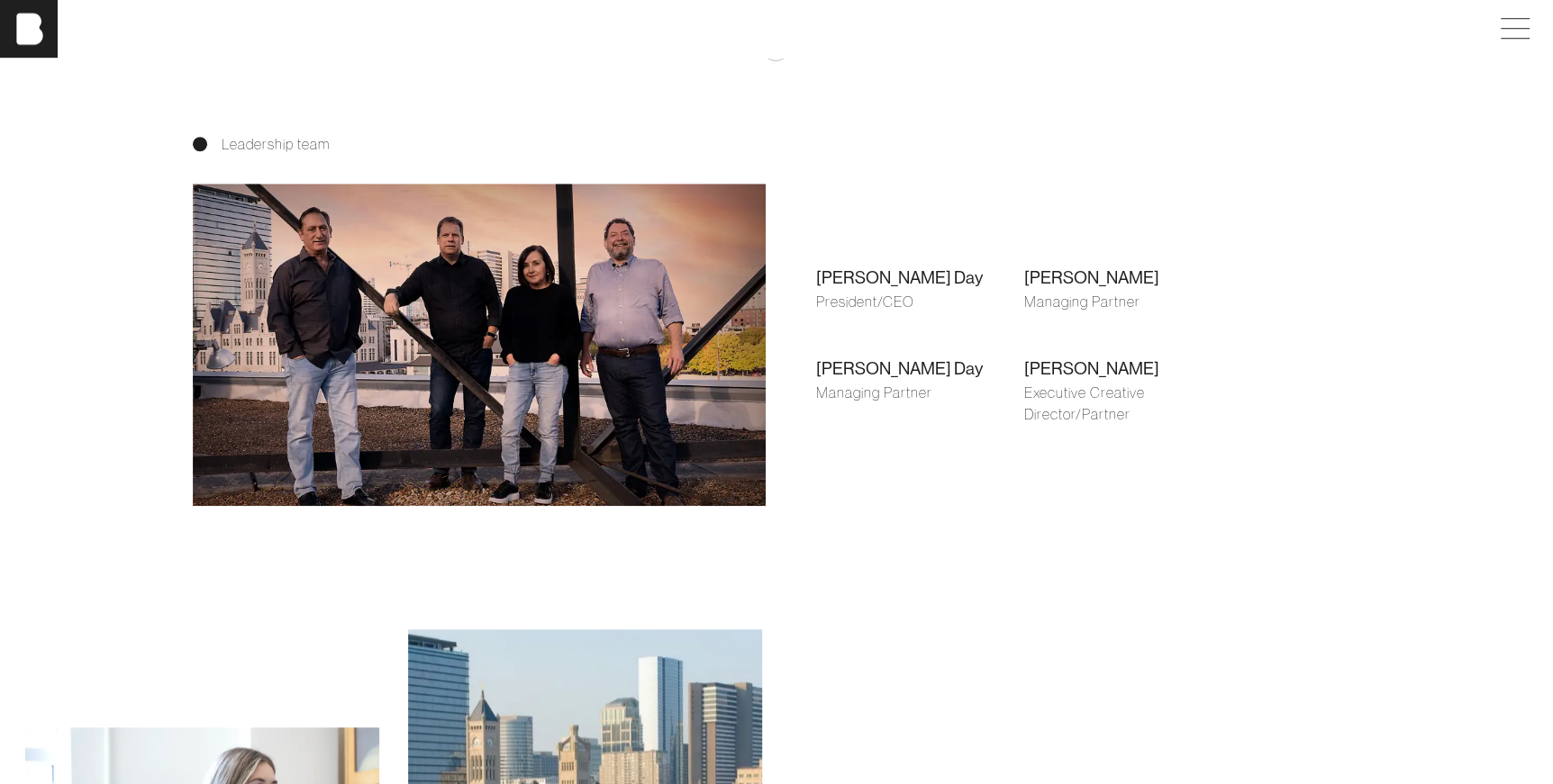
click at [1059, 370] on div "[PERSON_NAME]" at bounding box center [1128, 368] width 208 height 26
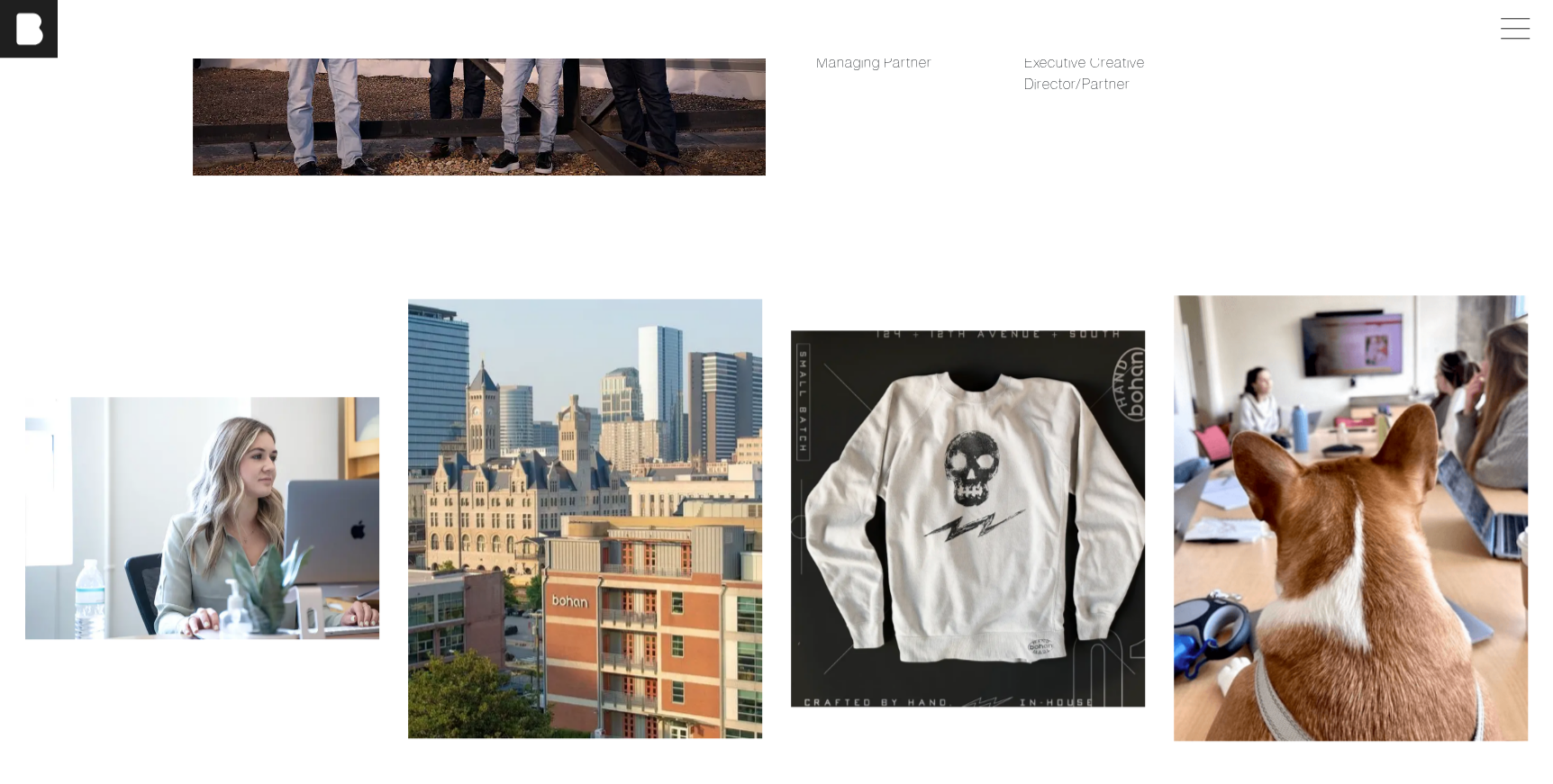
scroll to position [1752, 0]
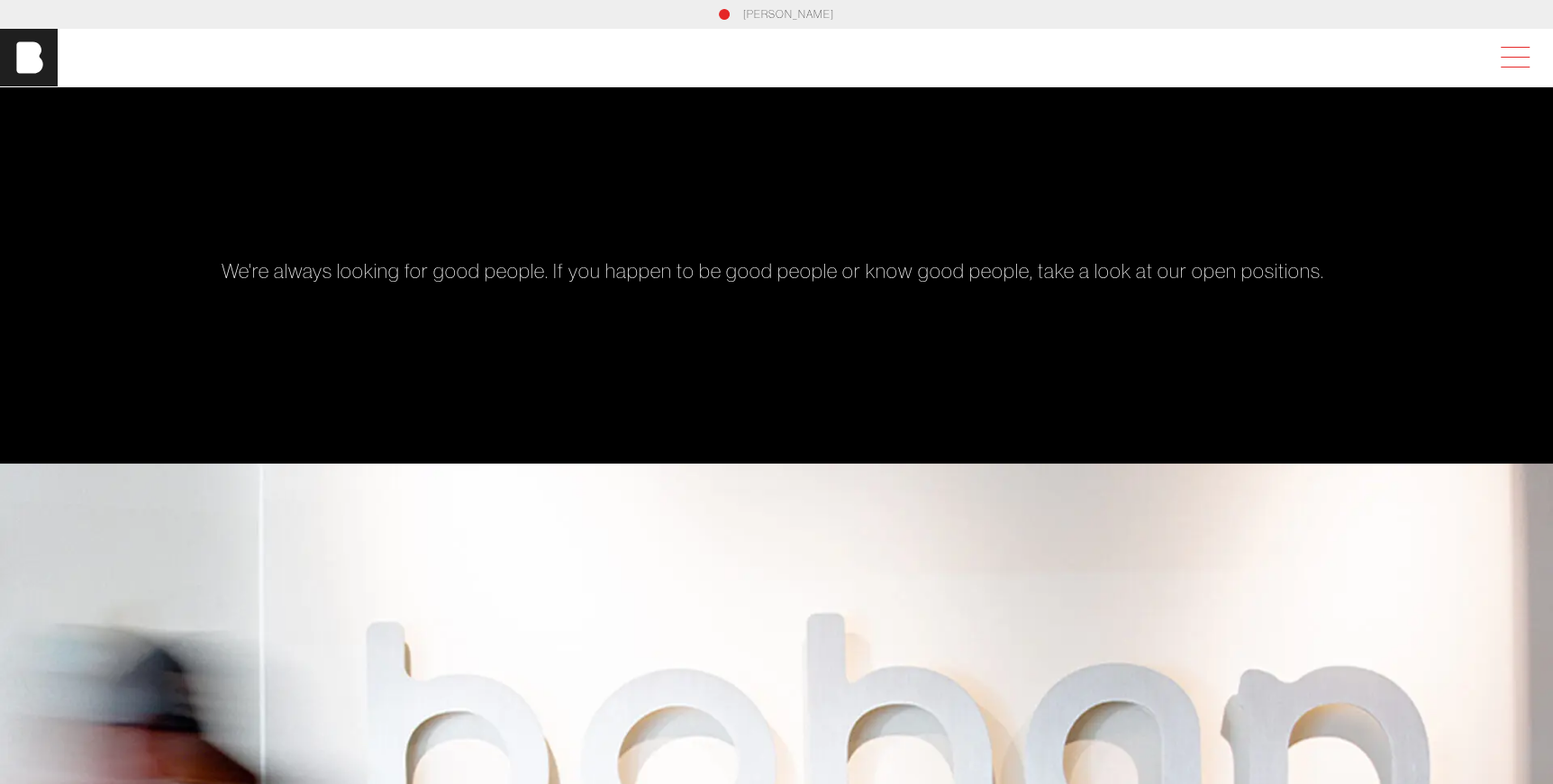
click at [1238, 61] on span at bounding box center [1511, 57] width 41 height 33
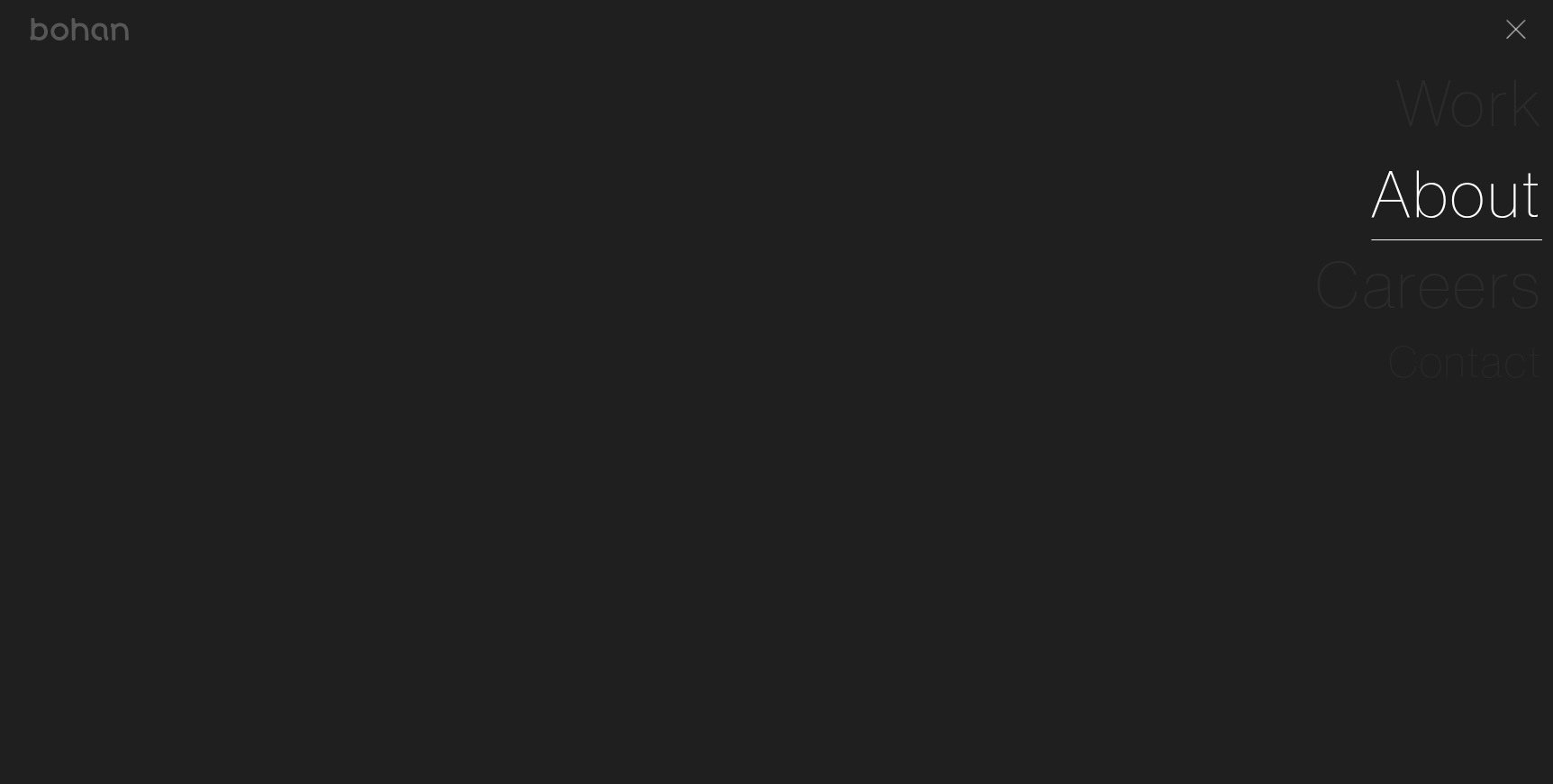
click at [1238, 207] on link "About" at bounding box center [1457, 194] width 172 height 91
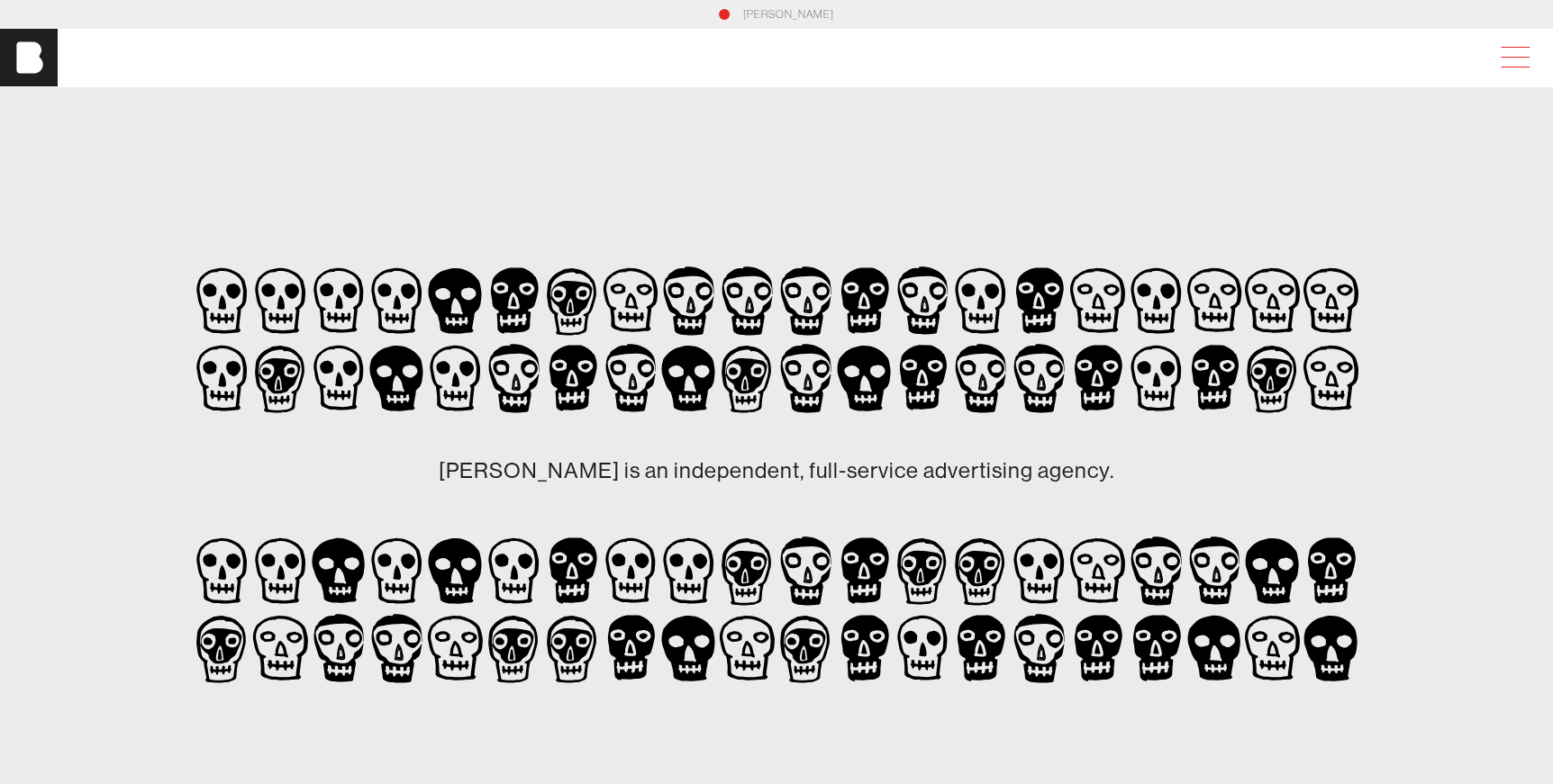
click at [1238, 60] on span at bounding box center [1511, 57] width 41 height 33
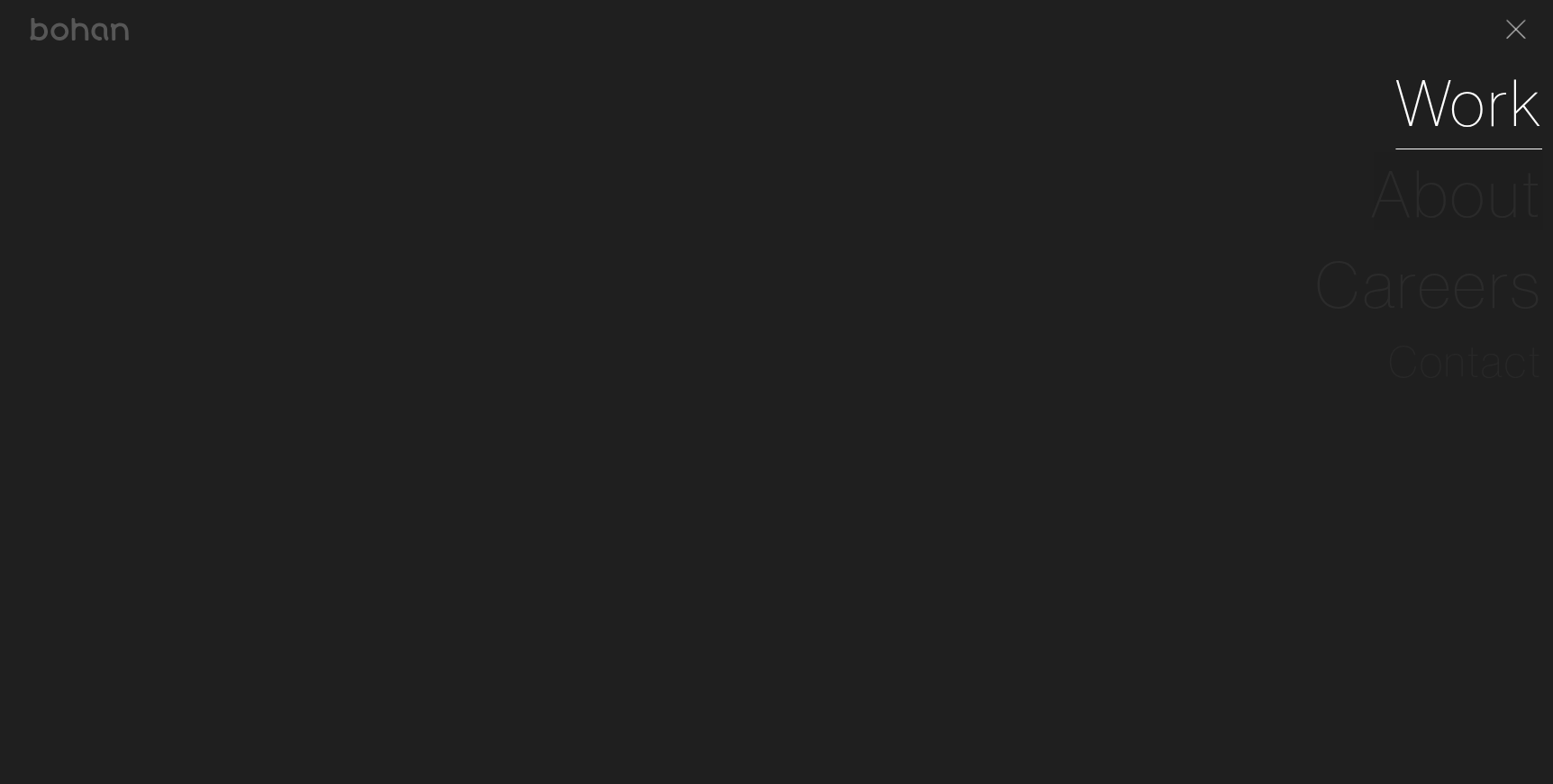
click at [1238, 103] on link "Work" at bounding box center [1468, 103] width 146 height 91
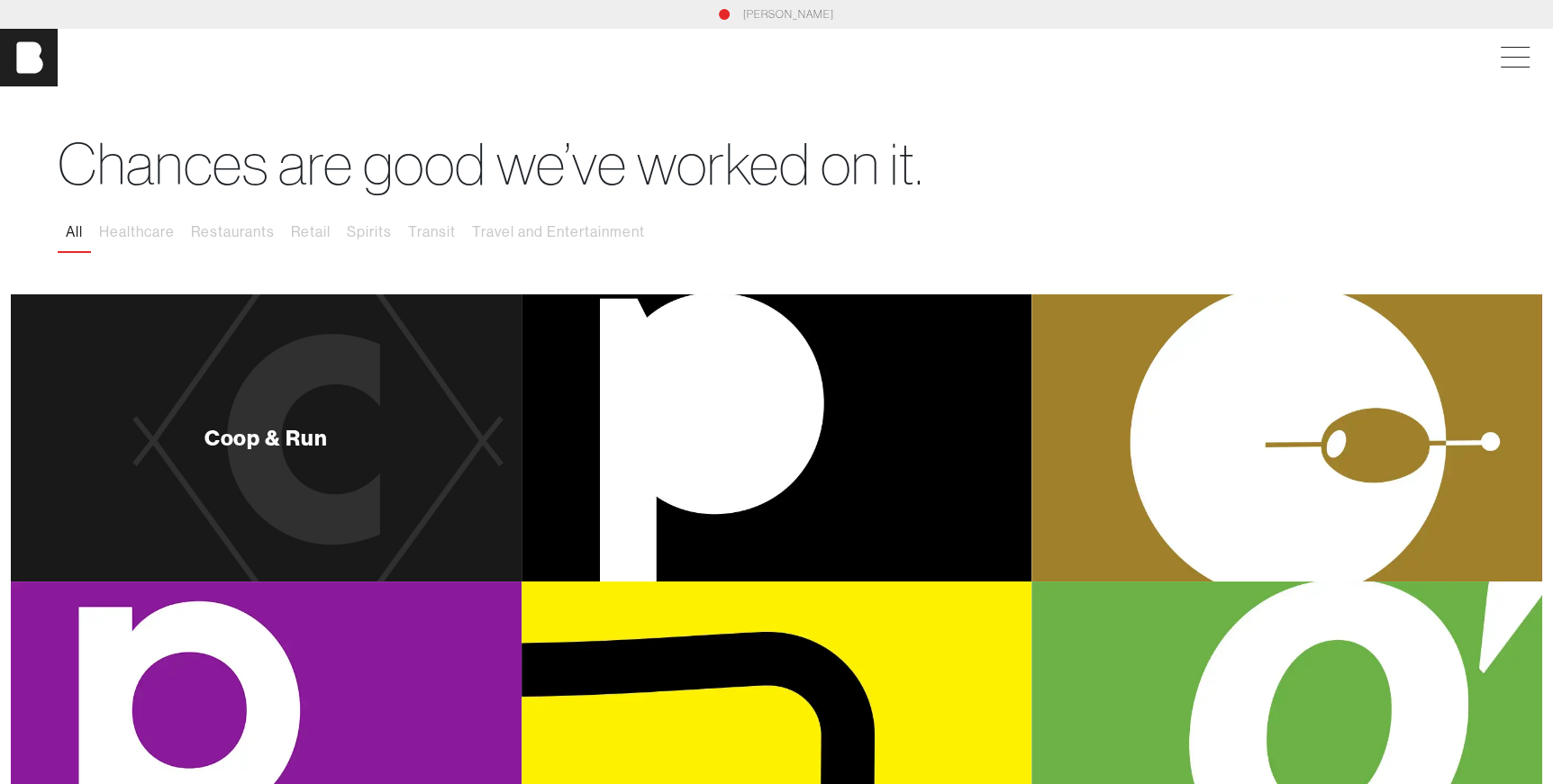
click at [338, 426] on div "Coop & Run" at bounding box center [267, 438] width 511 height 287
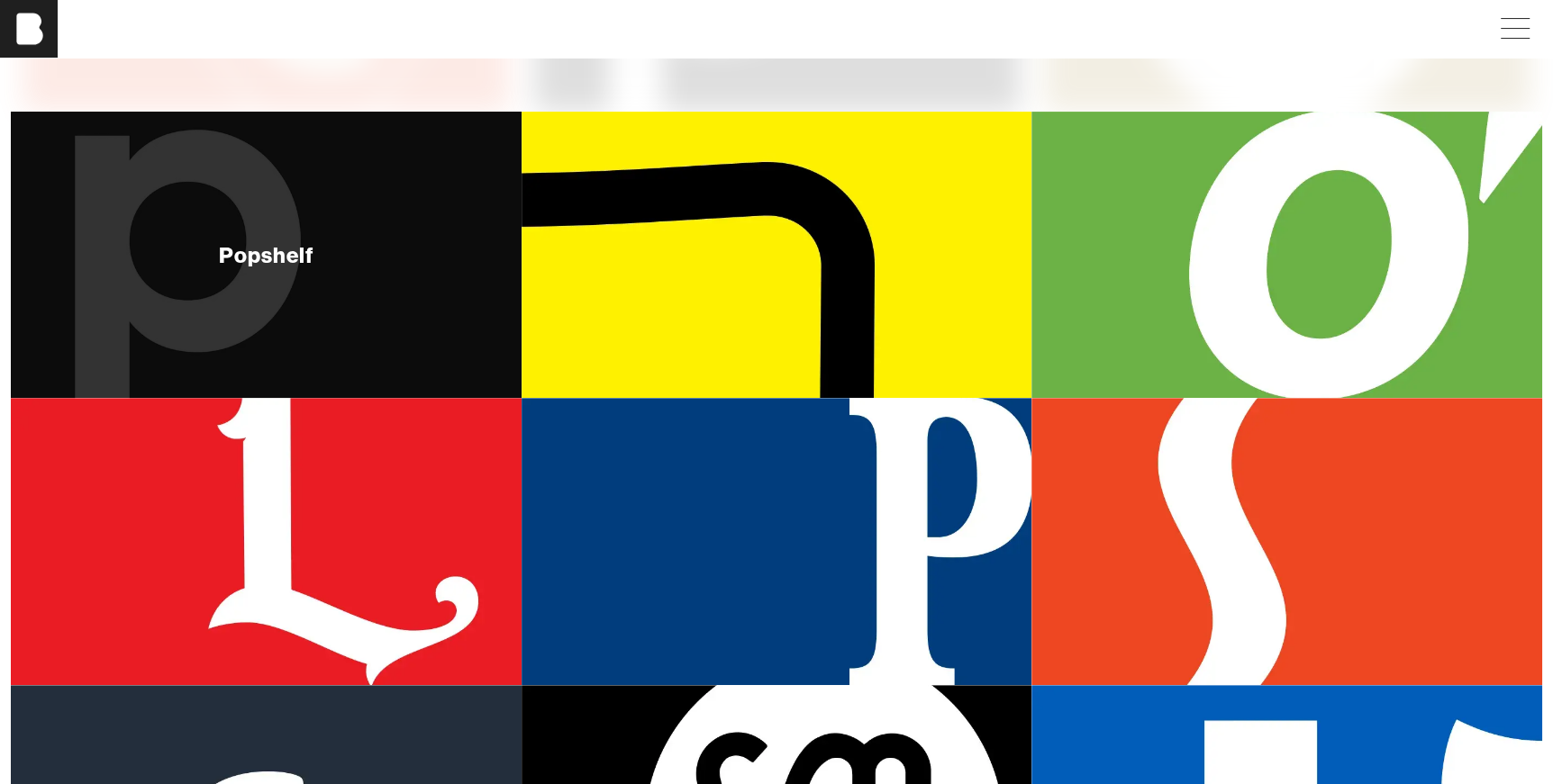
scroll to position [600, 0]
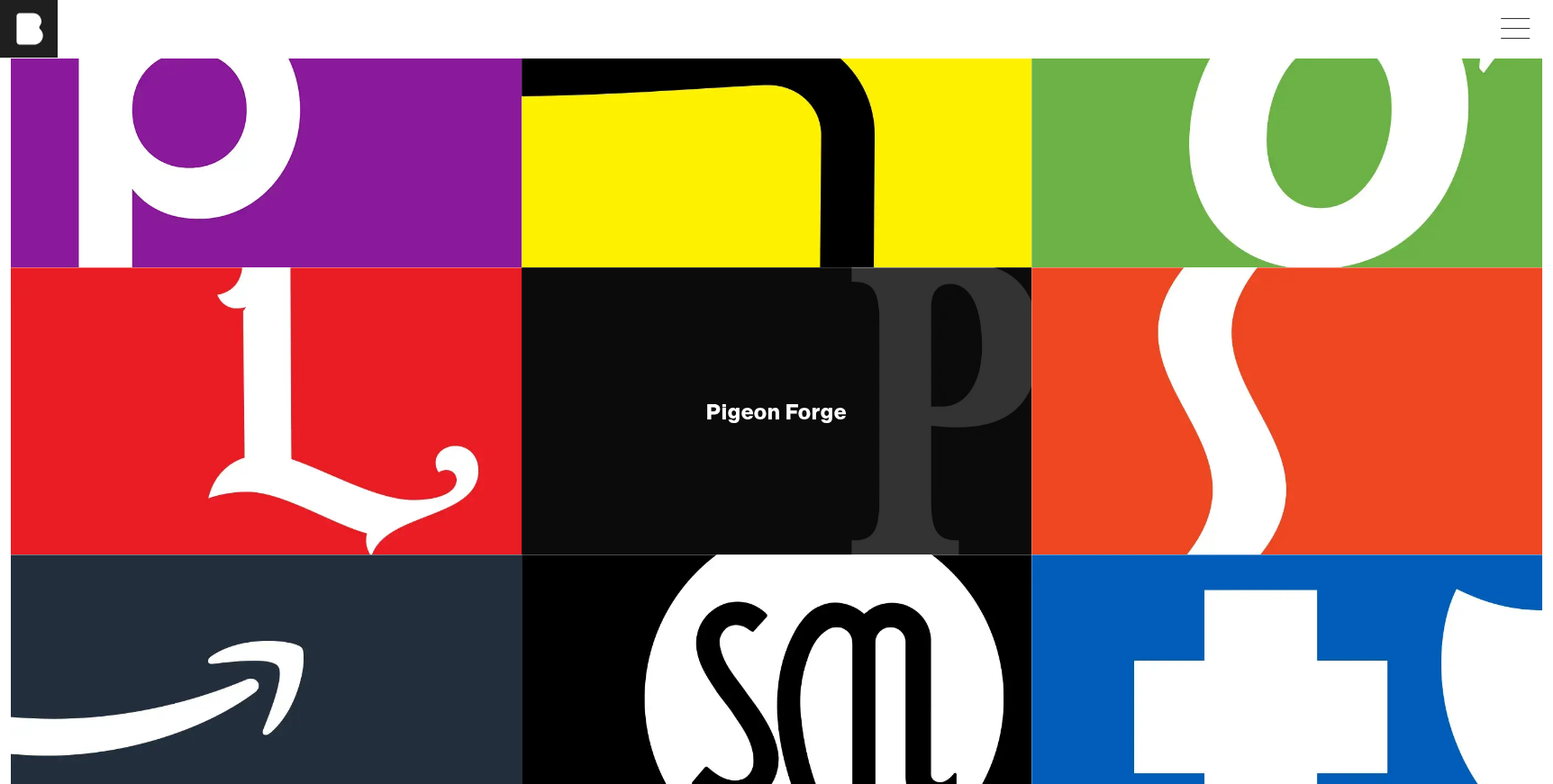
click at [751, 403] on div "Pigeon Forge" at bounding box center [776, 411] width 141 height 21
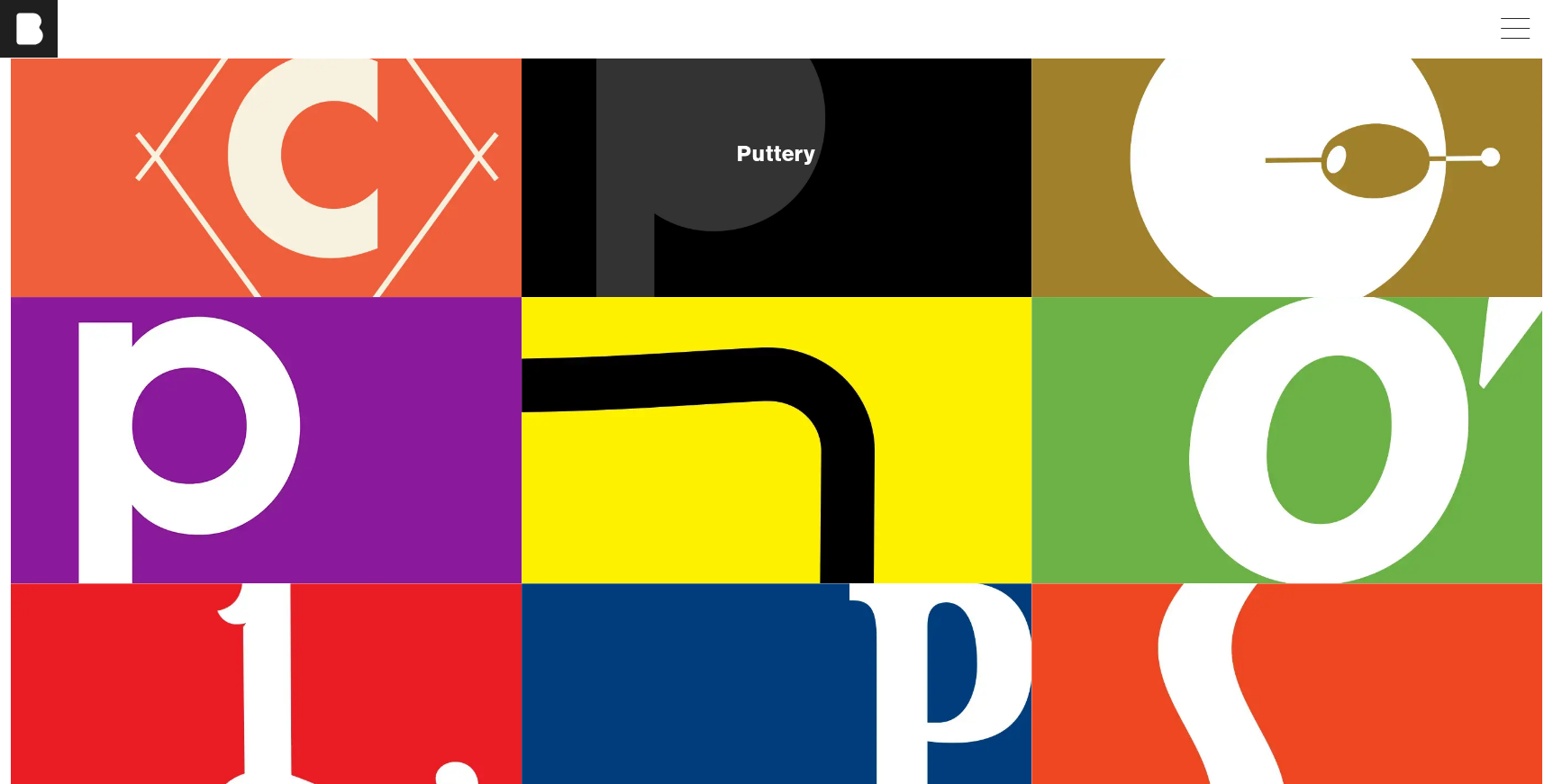
scroll to position [370, 0]
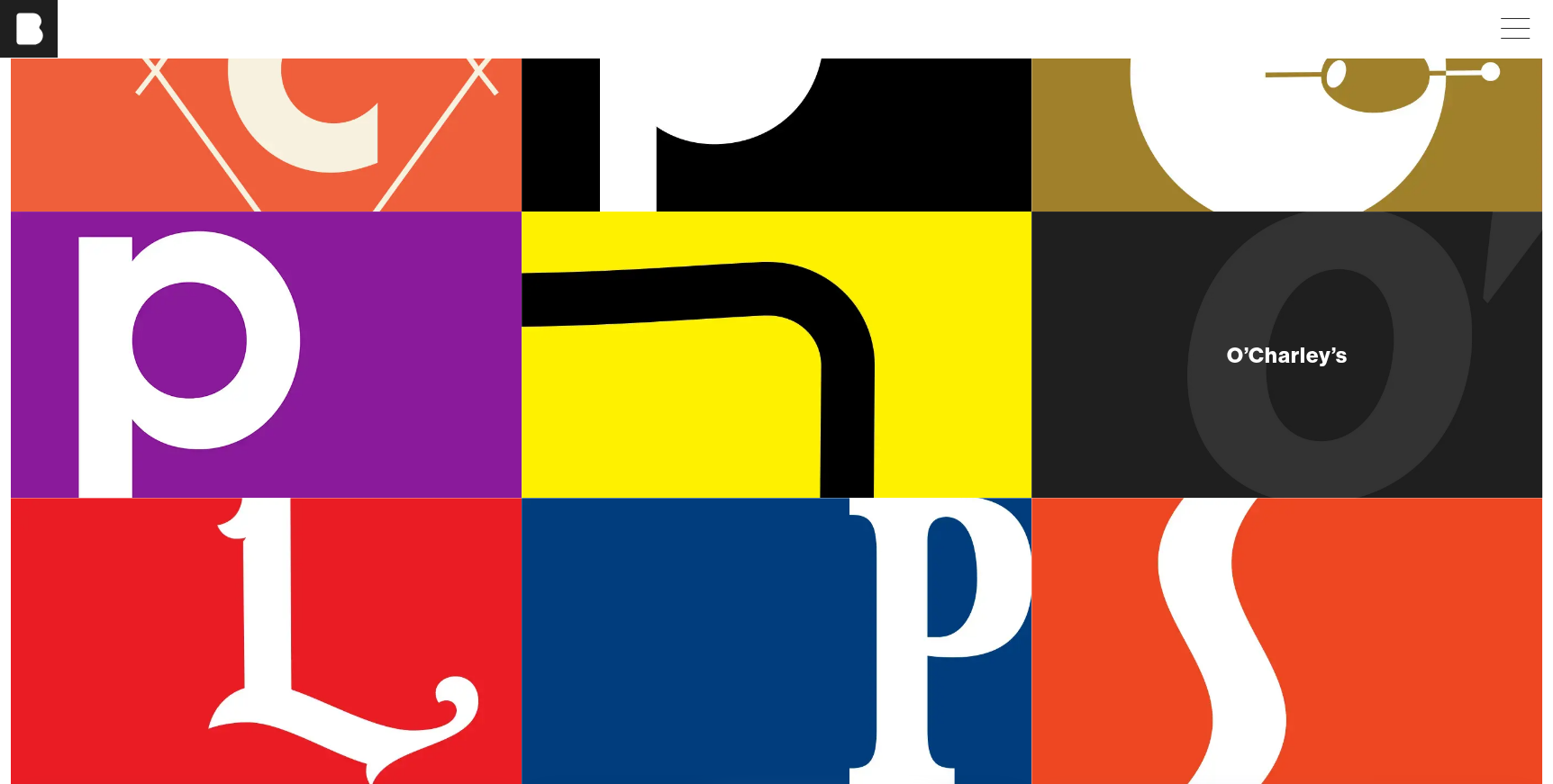
click at [1199, 396] on div "O’Charley’s" at bounding box center [1287, 355] width 511 height 287
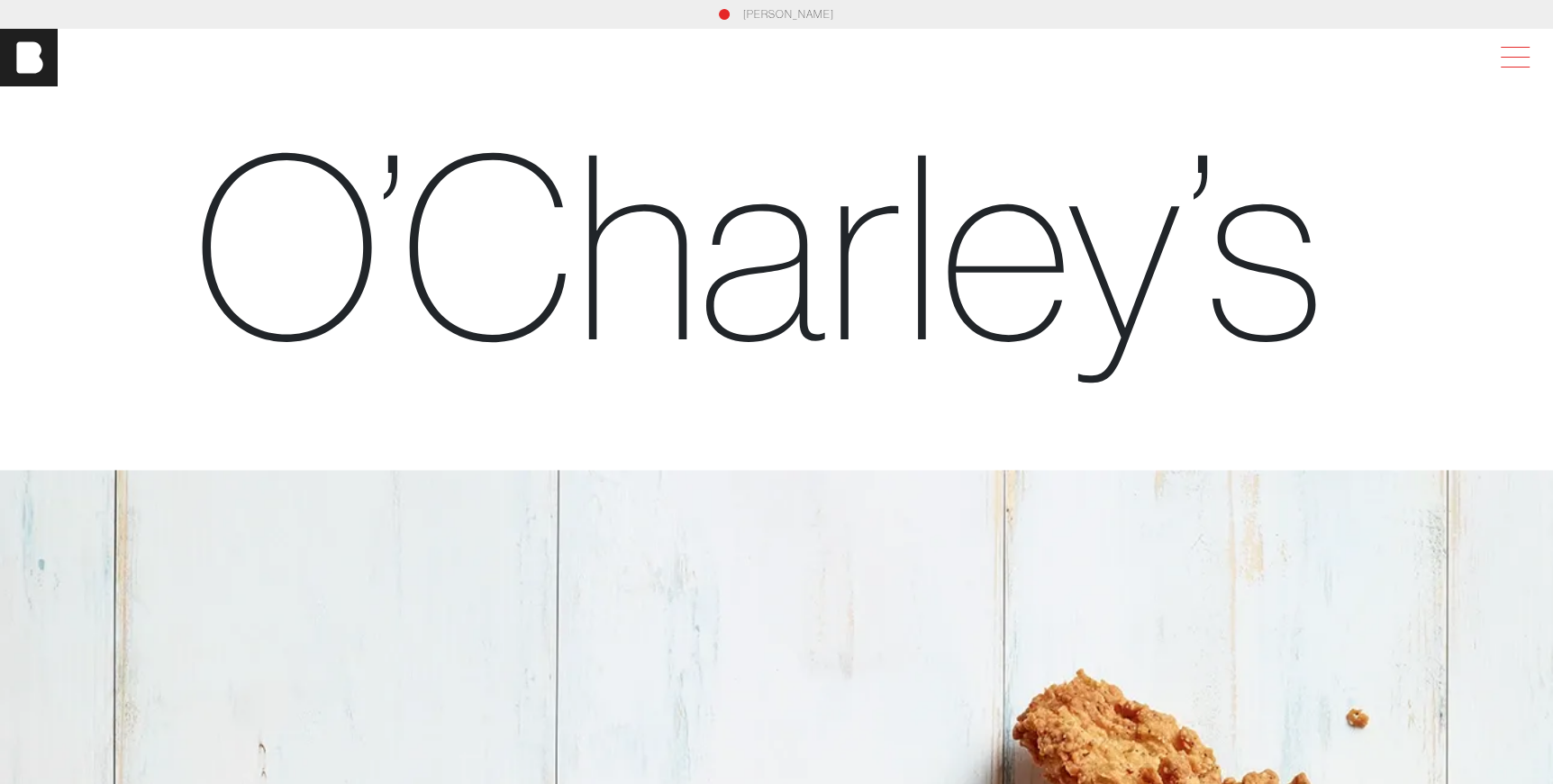
click at [1238, 55] on span at bounding box center [1511, 57] width 41 height 33
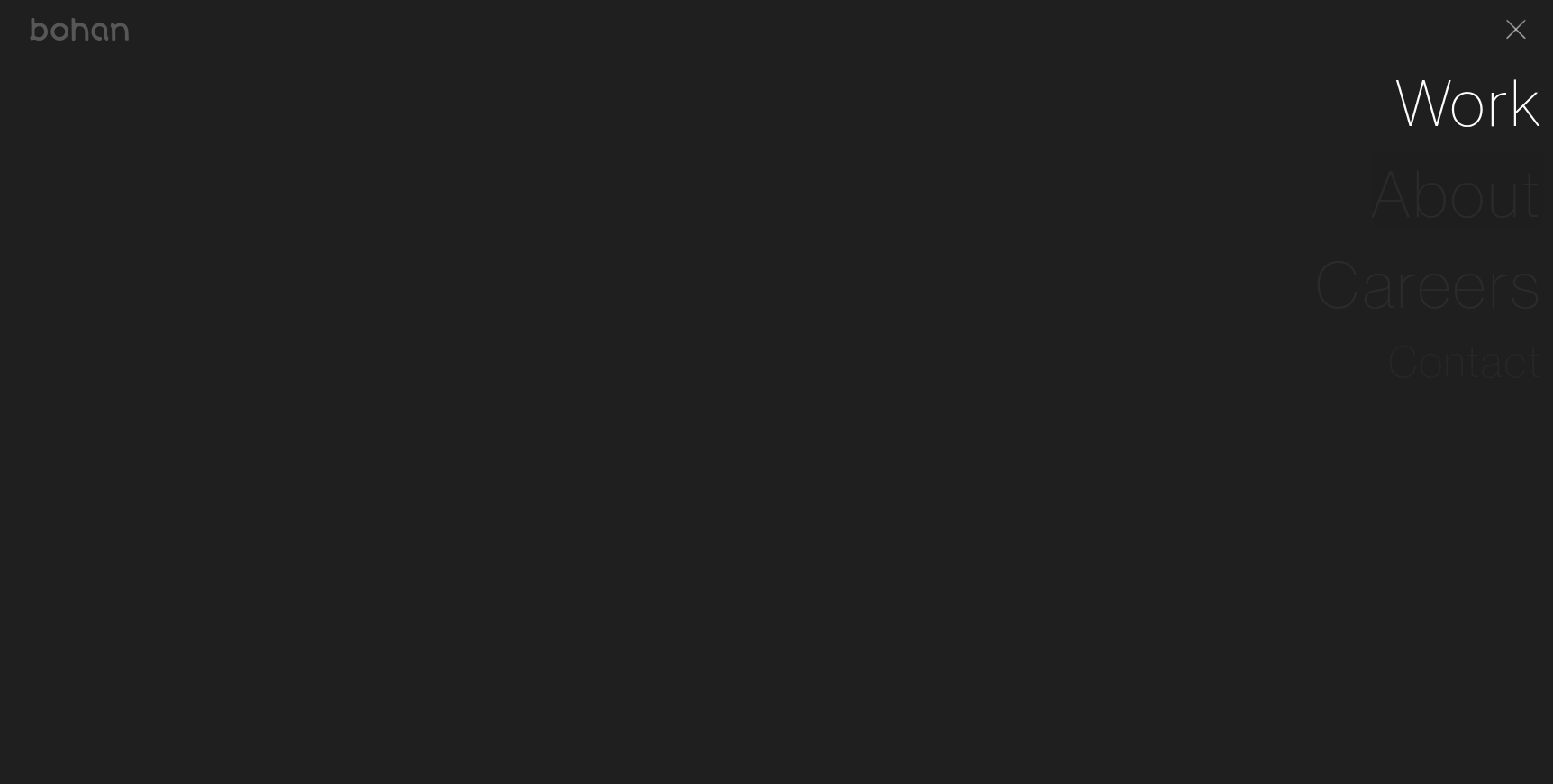
click at [1238, 115] on link "Work" at bounding box center [1468, 103] width 146 height 91
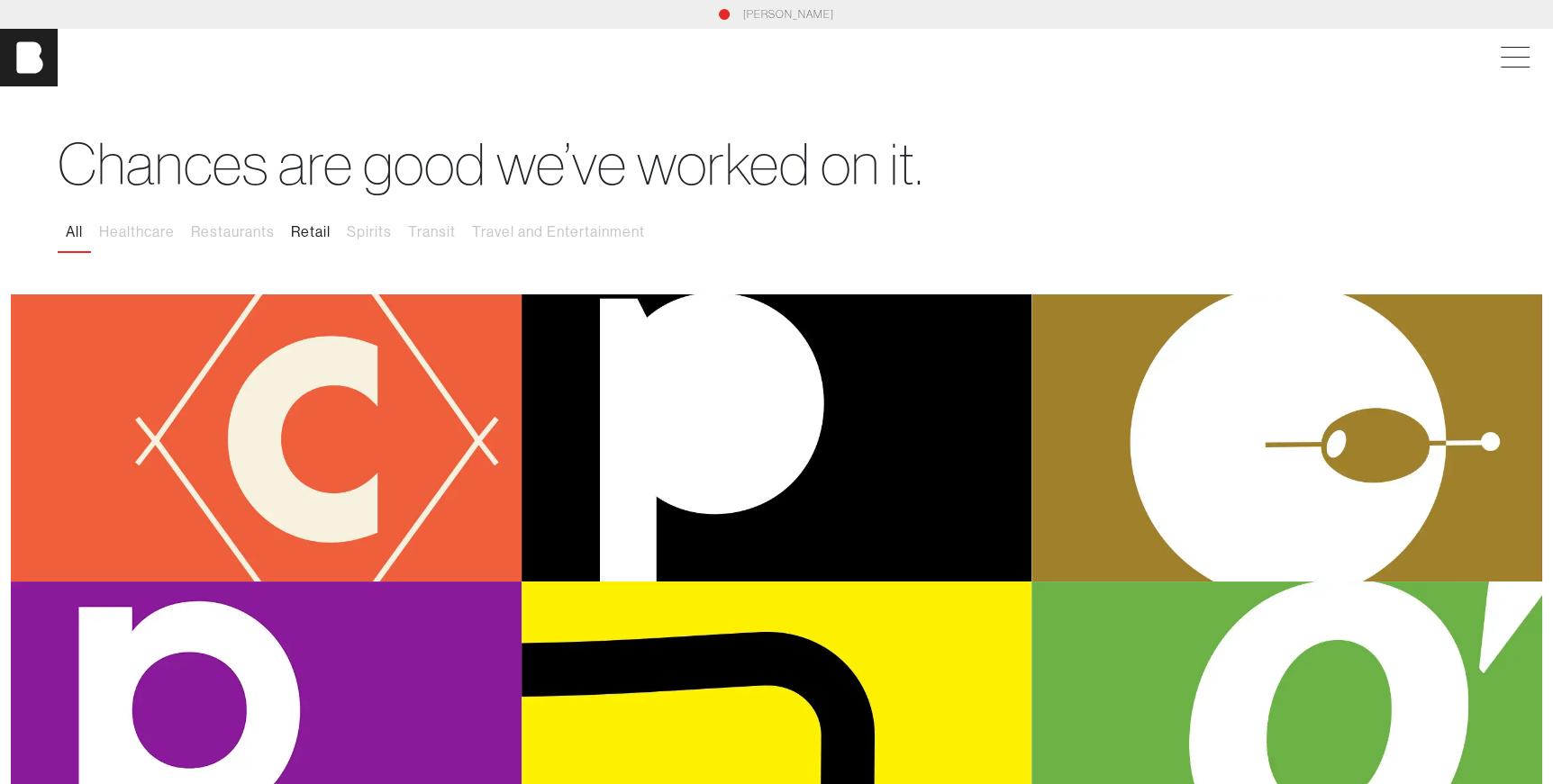
click at [304, 230] on button "Retail" at bounding box center [311, 232] width 56 height 38
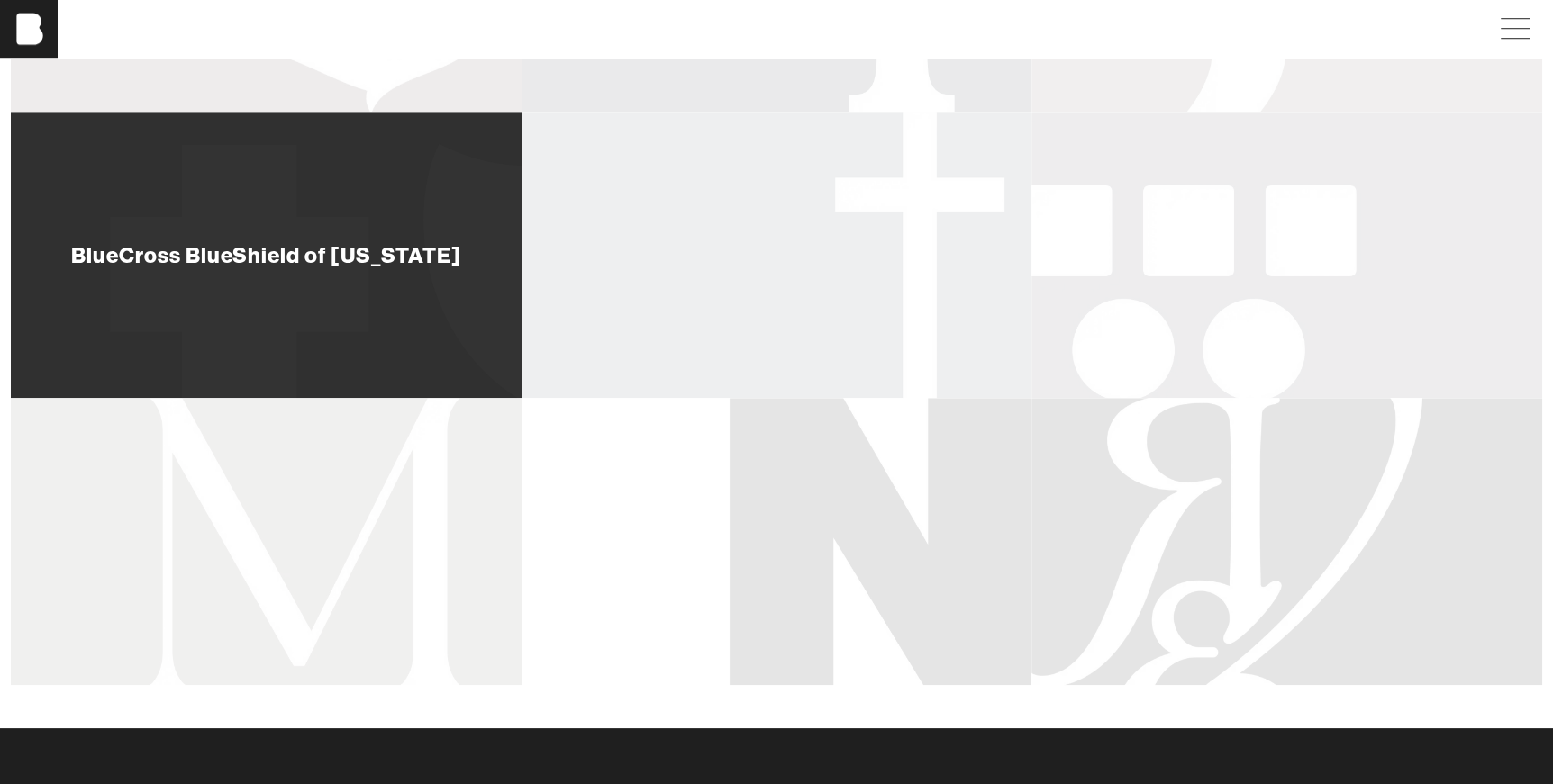
scroll to position [1425, 0]
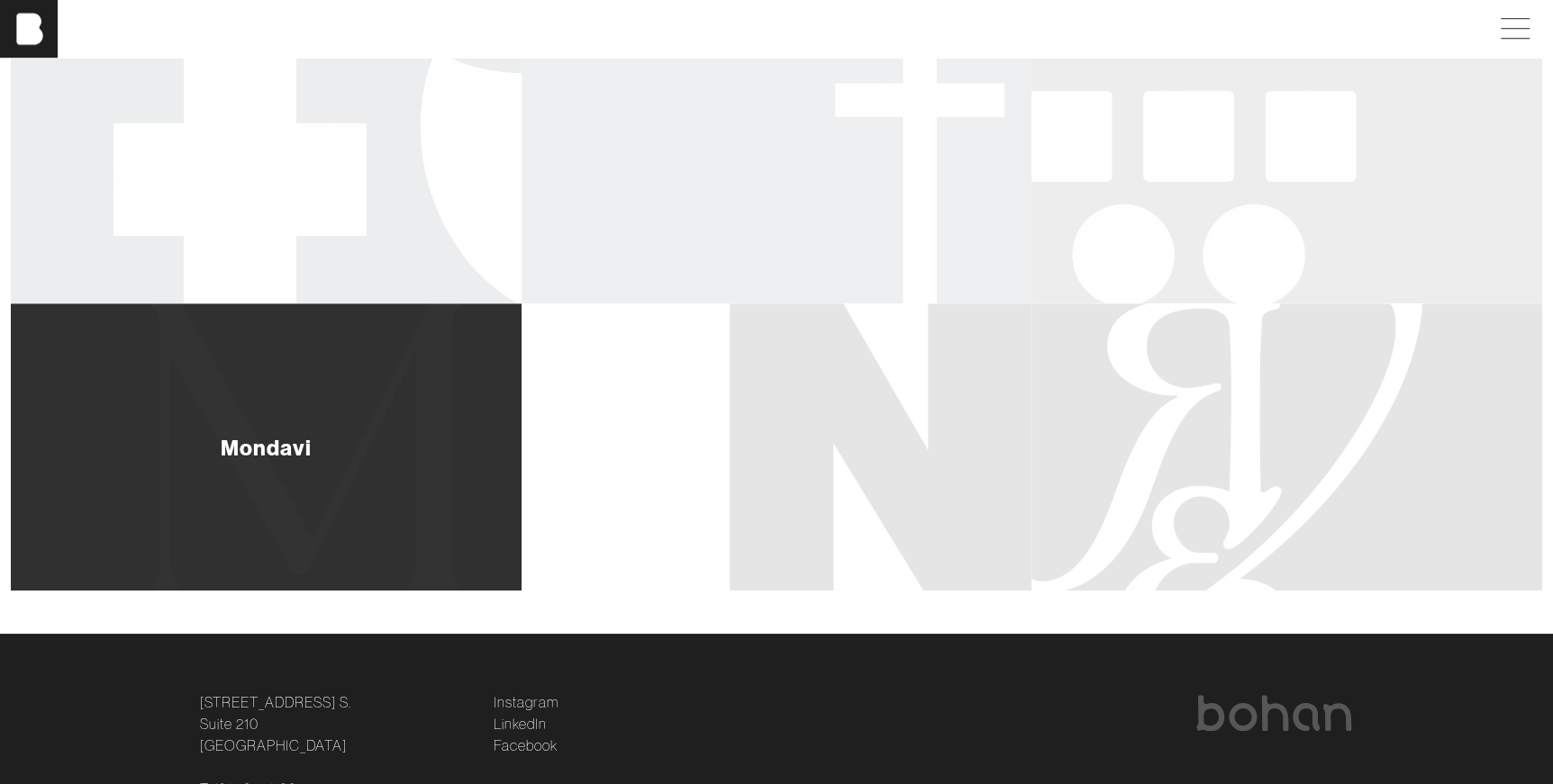
click at [345, 490] on div "Mondavi" at bounding box center [267, 447] width 511 height 287
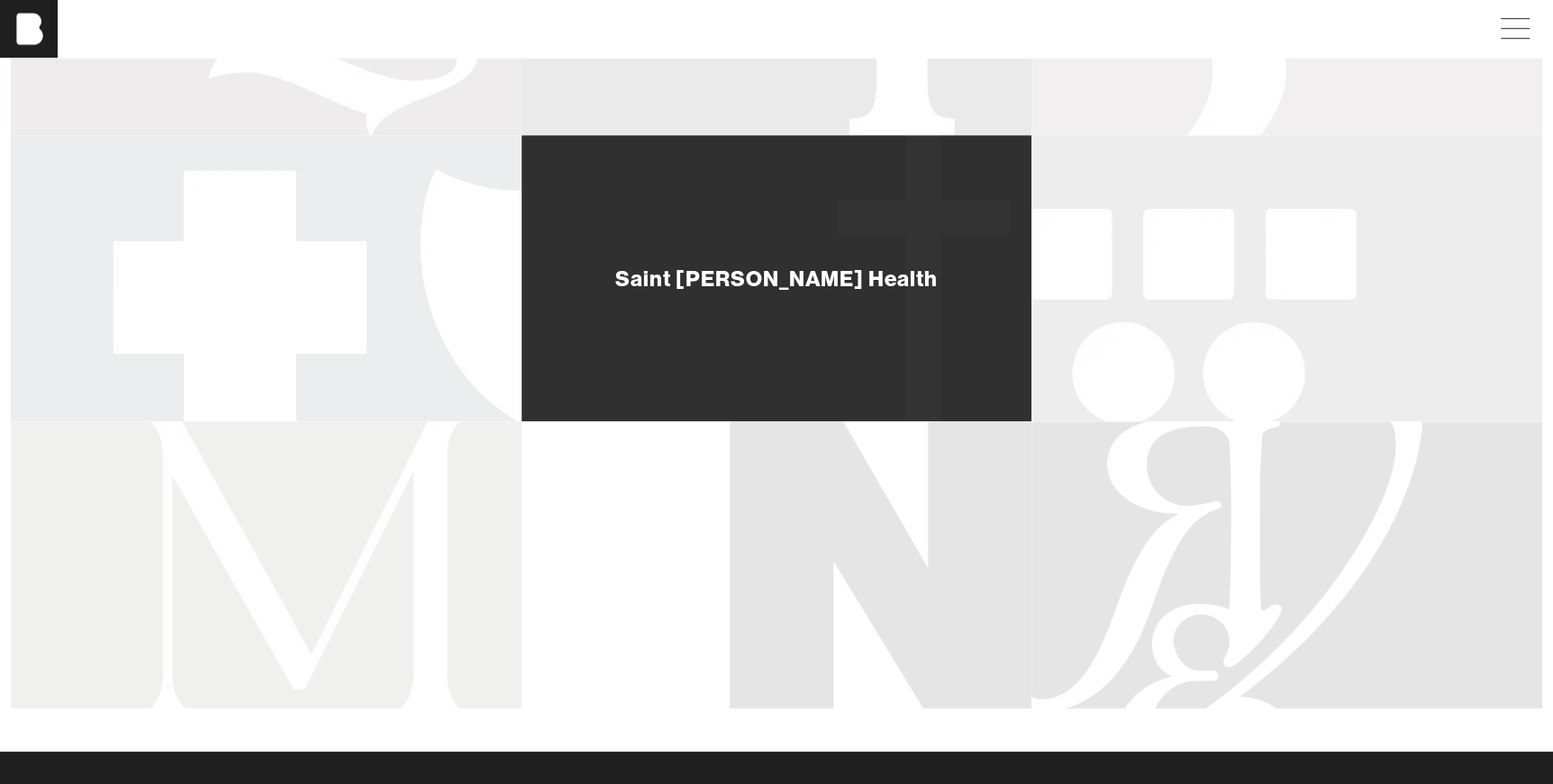
scroll to position [1271, 0]
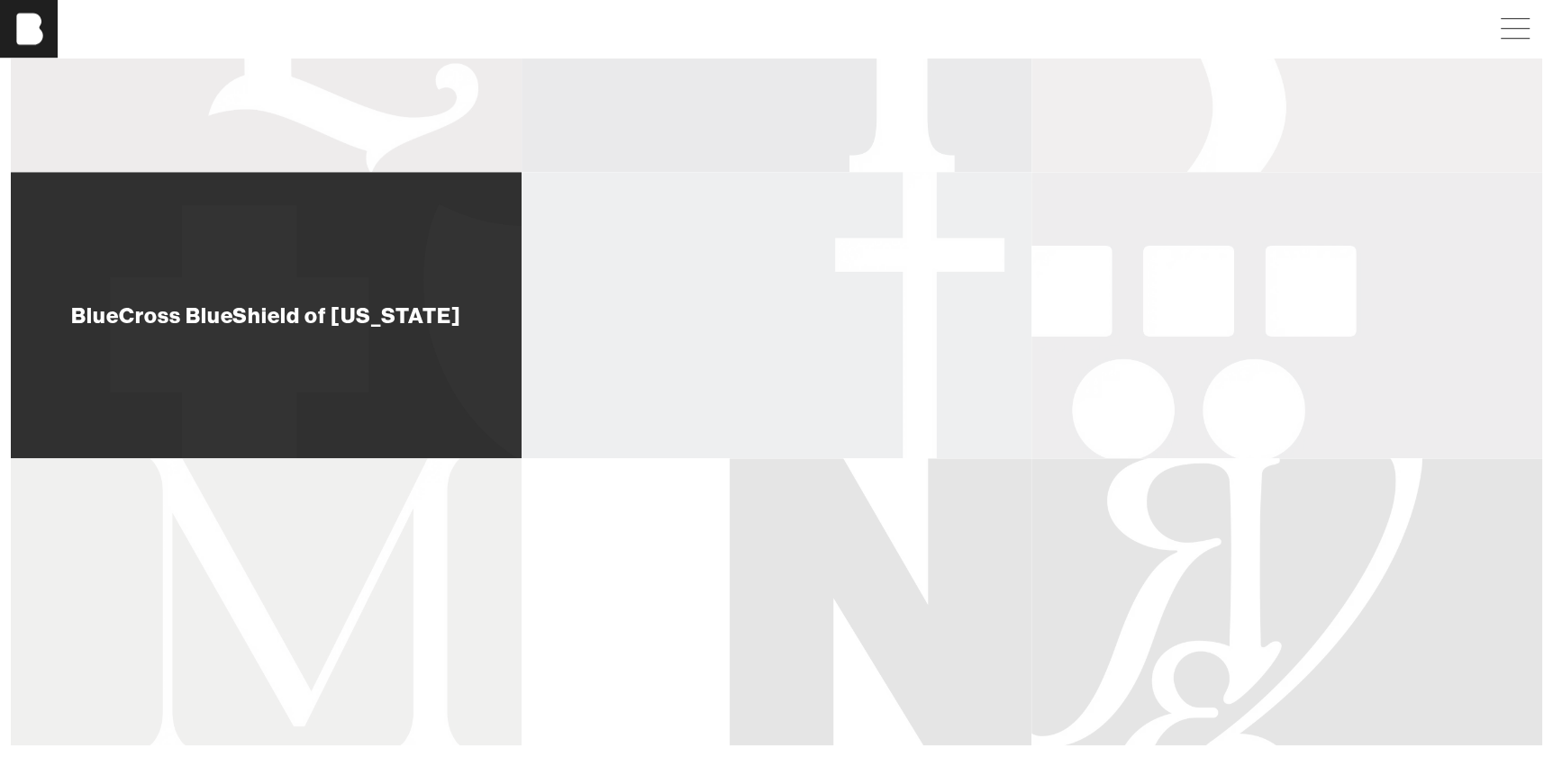
click at [307, 335] on div "BlueCross BlueShield of [US_STATE]" at bounding box center [267, 315] width 511 height 287
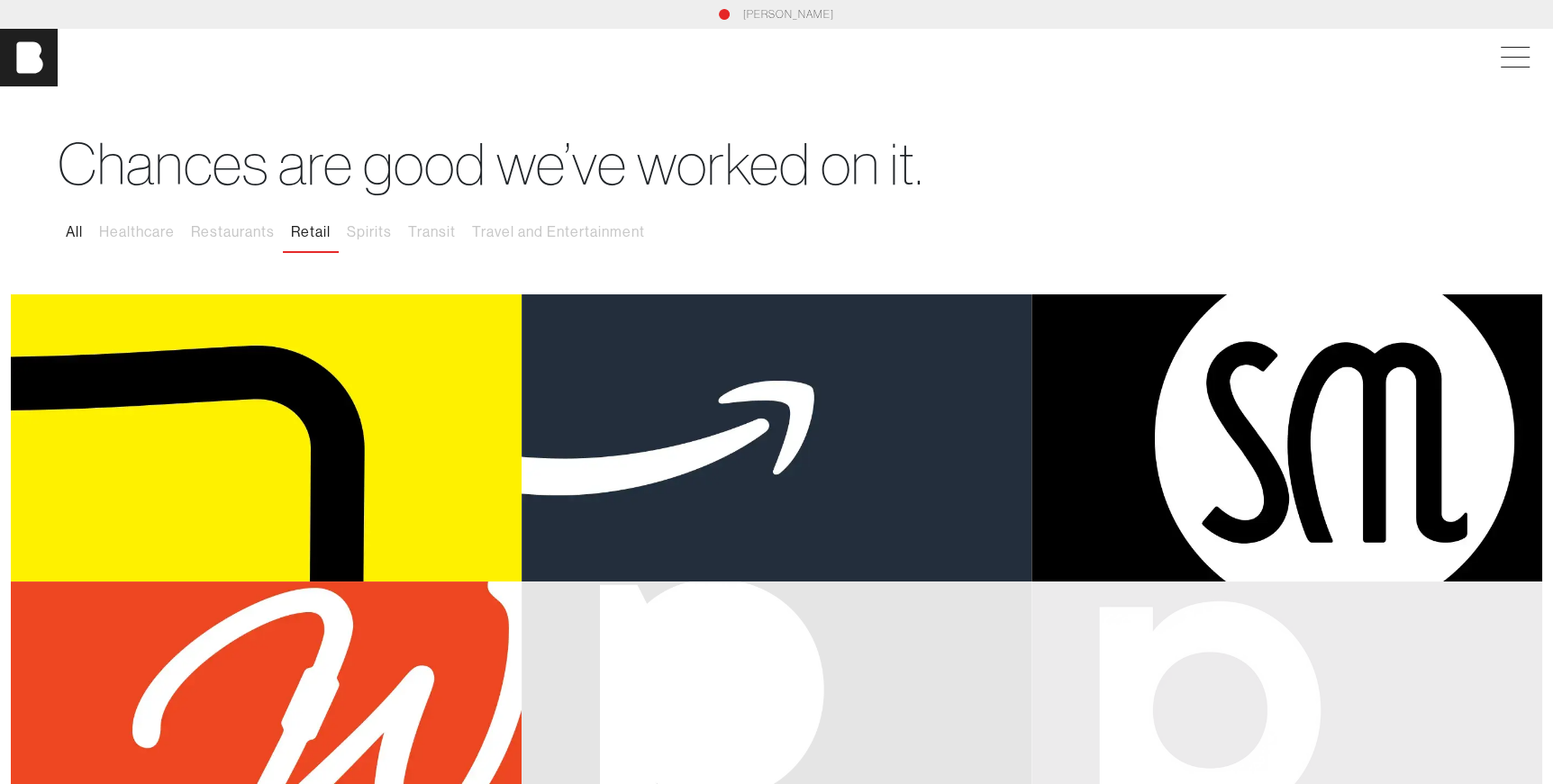
click at [72, 234] on button "All" at bounding box center [75, 232] width 34 height 38
